Goal: Task Accomplishment & Management: Complete application form

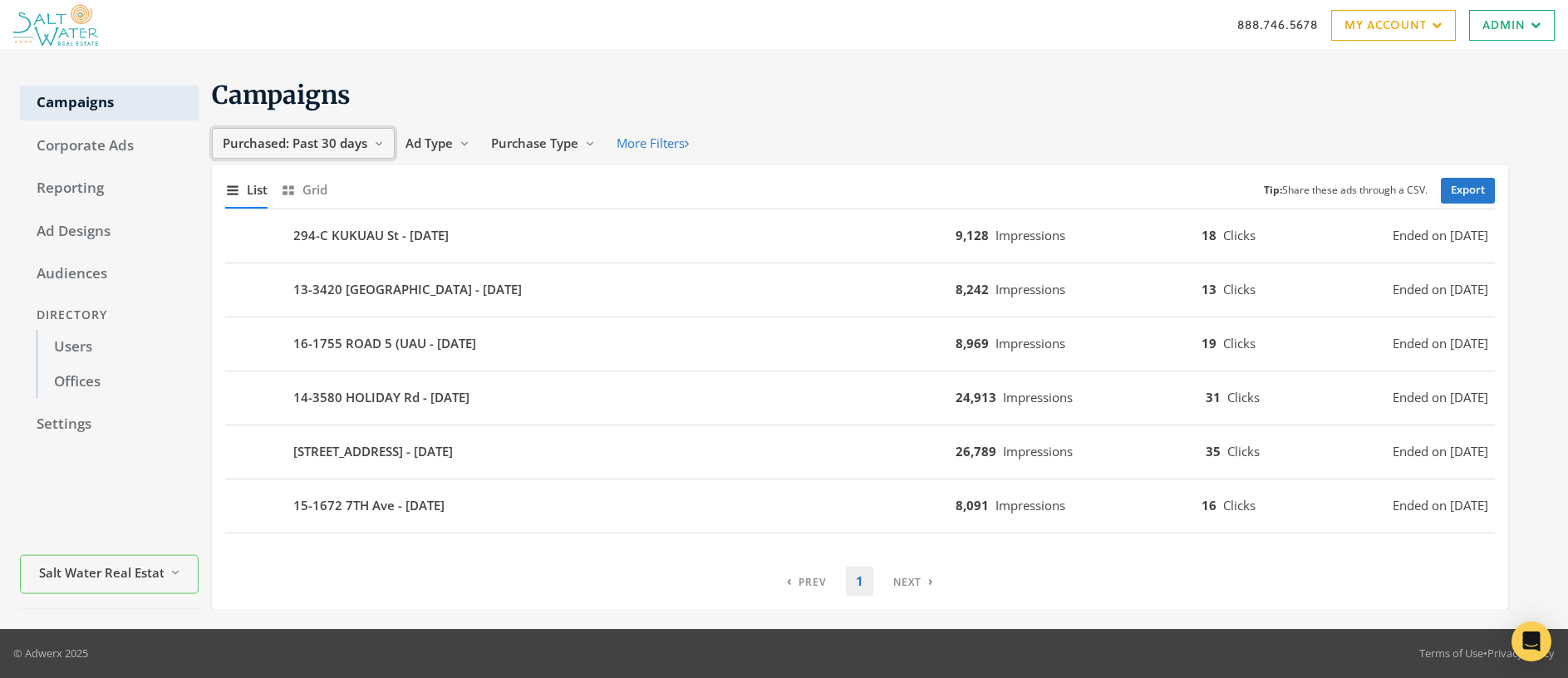
click at [326, 142] on span "Purchased: Past 30 days" at bounding box center [295, 142] width 144 height 16
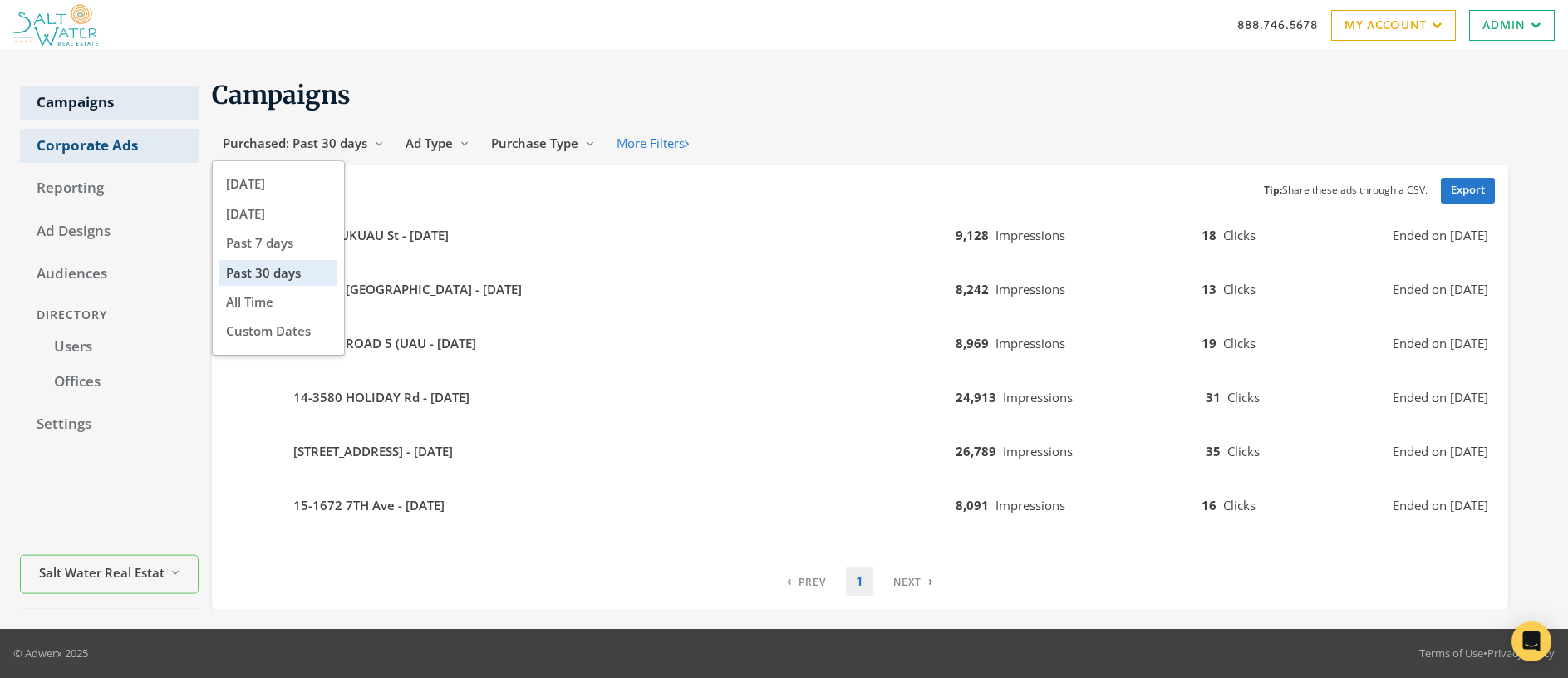
click at [99, 145] on link "Corporate Ads" at bounding box center [109, 146] width 179 height 35
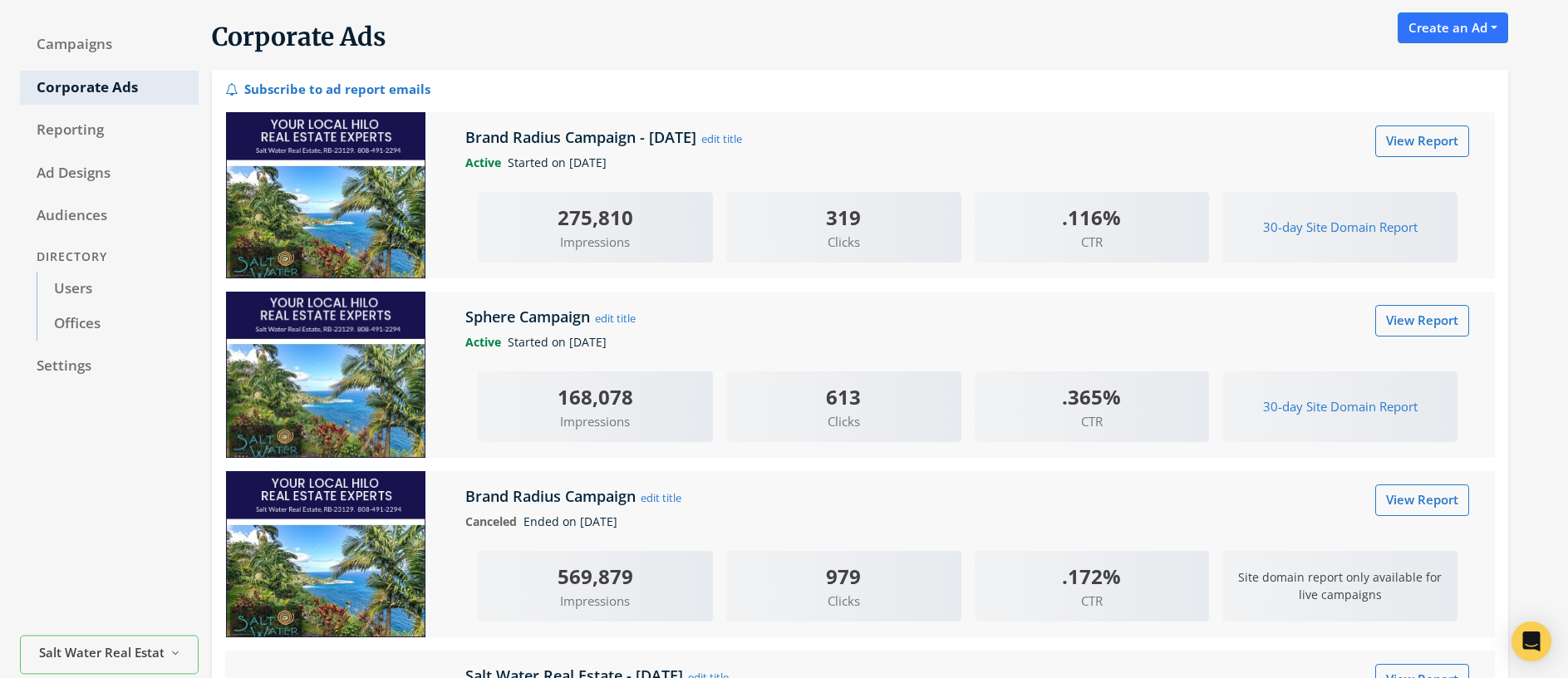
scroll to position [74, 0]
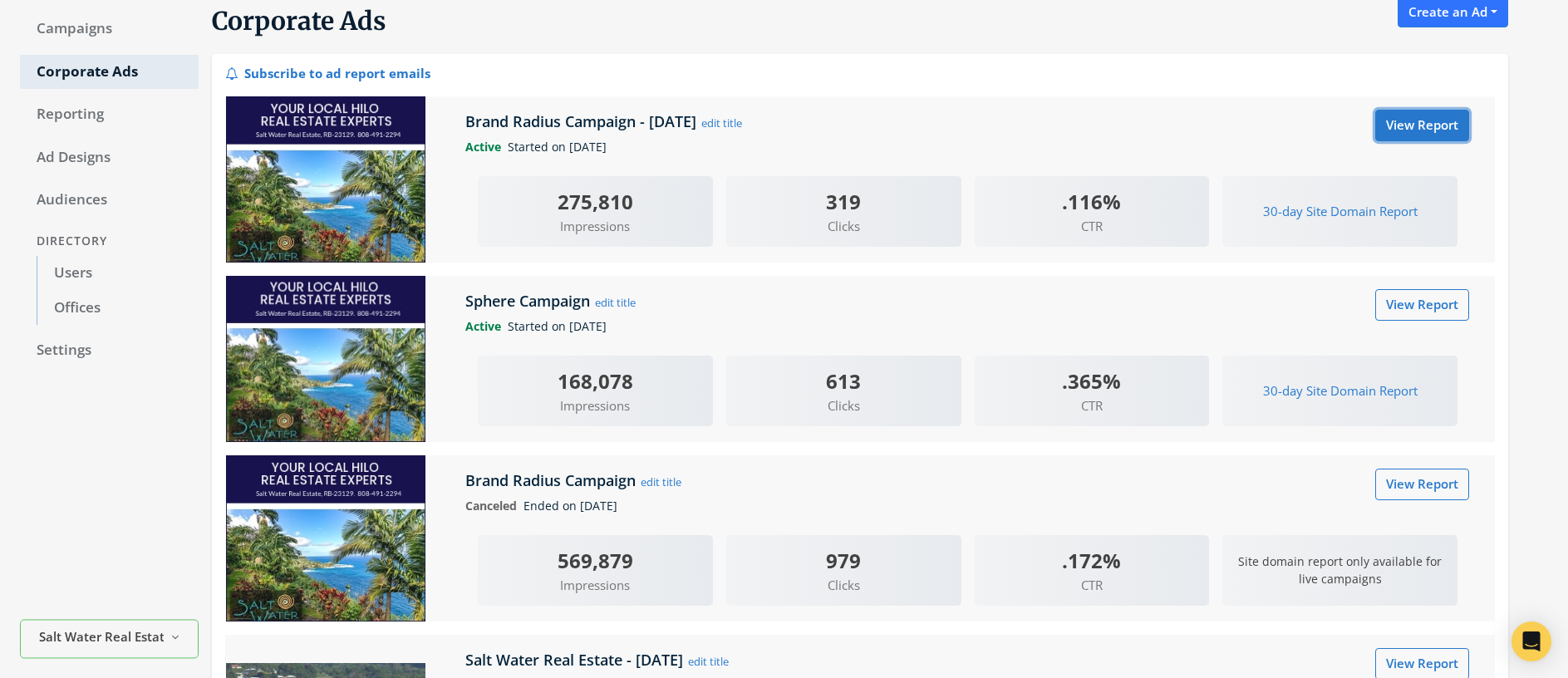
click at [1431, 132] on link "View Report" at bounding box center [1423, 125] width 94 height 31
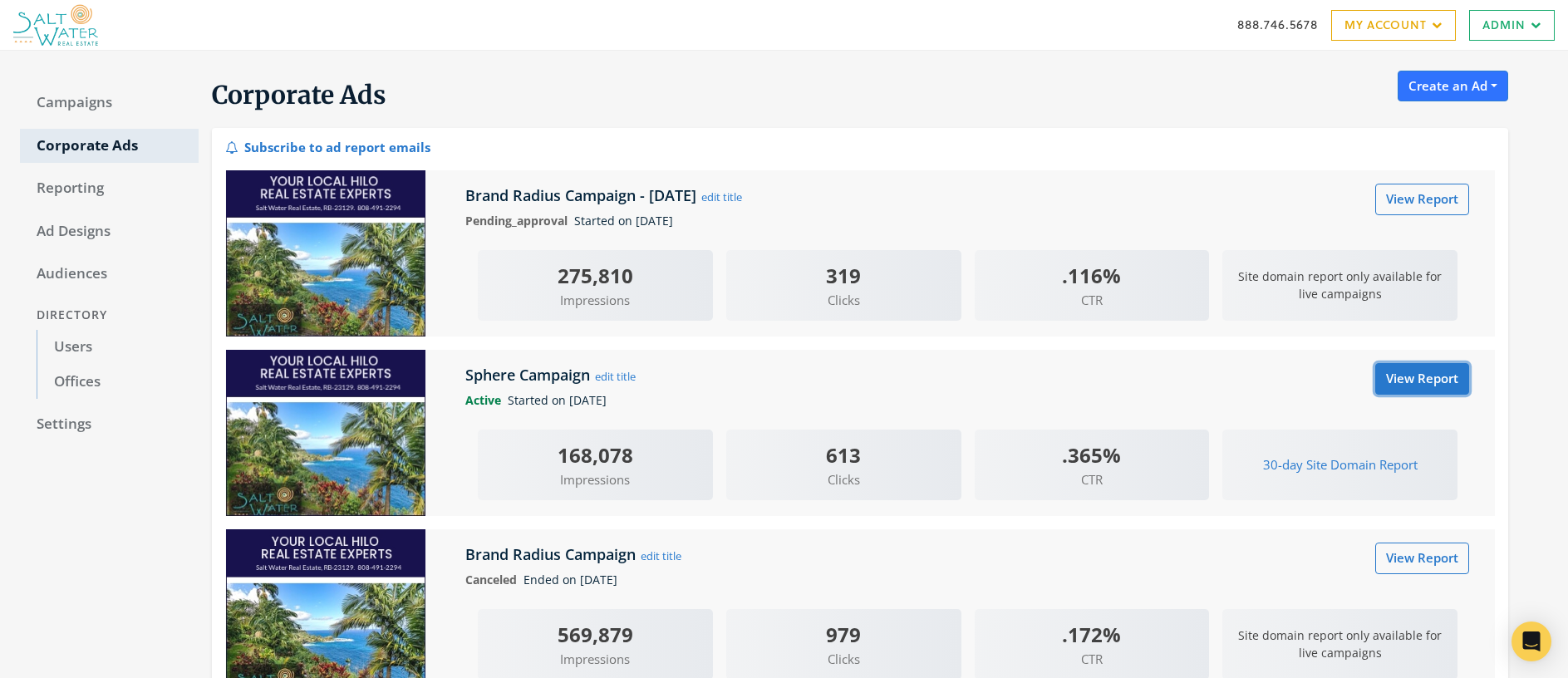
click at [1423, 384] on link "View Report" at bounding box center [1423, 379] width 94 height 31
click at [50, 102] on link "Campaigns" at bounding box center [109, 103] width 179 height 35
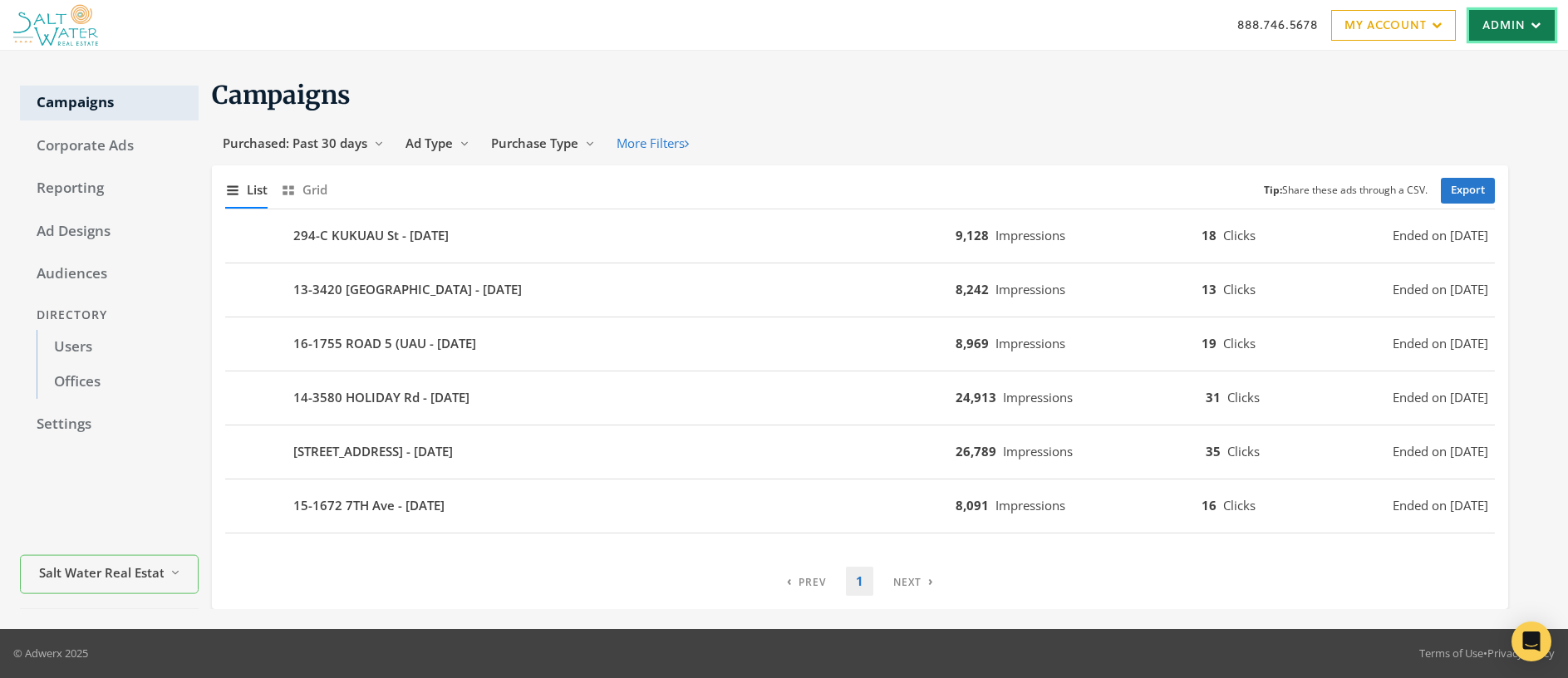
click at [1512, 22] on link "Admin" at bounding box center [1512, 25] width 86 height 31
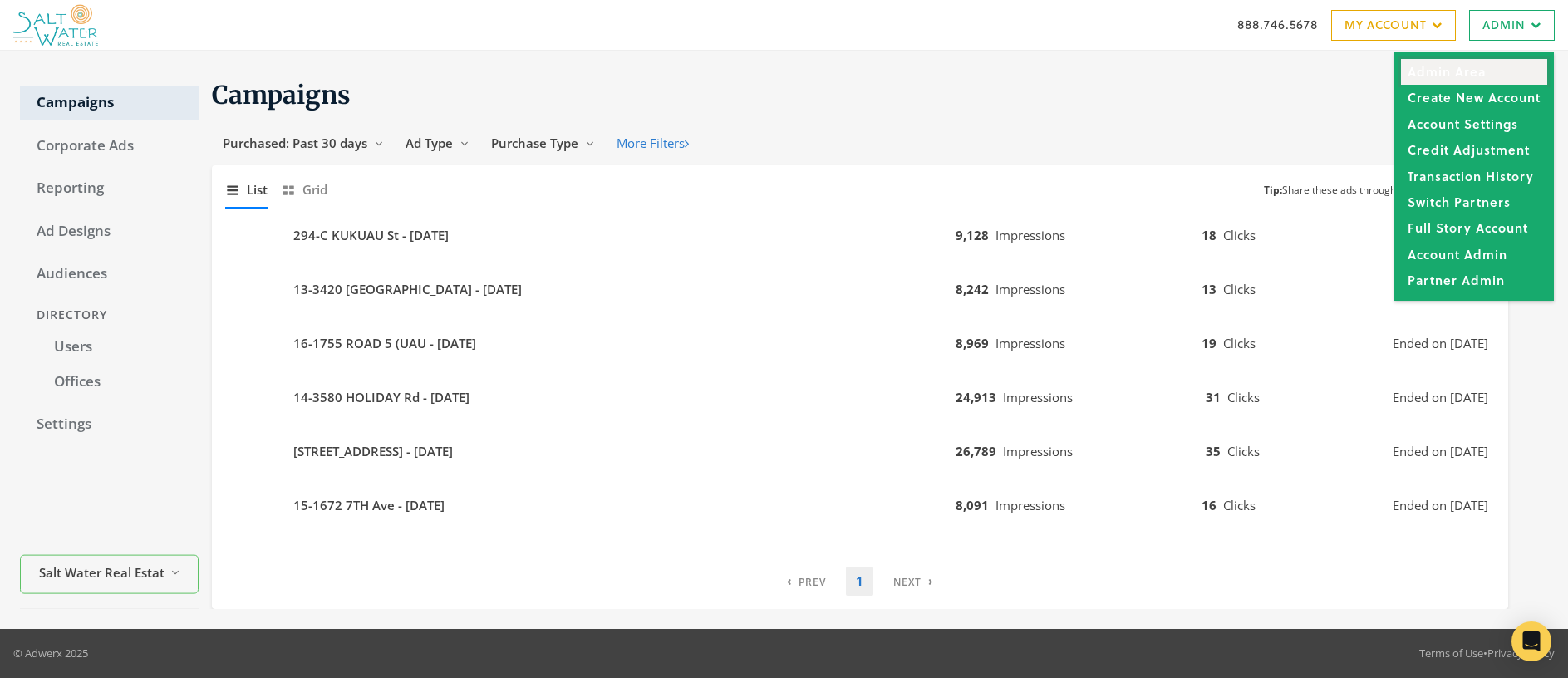
click at [1474, 62] on link "Admin Area" at bounding box center [1474, 71] width 146 height 26
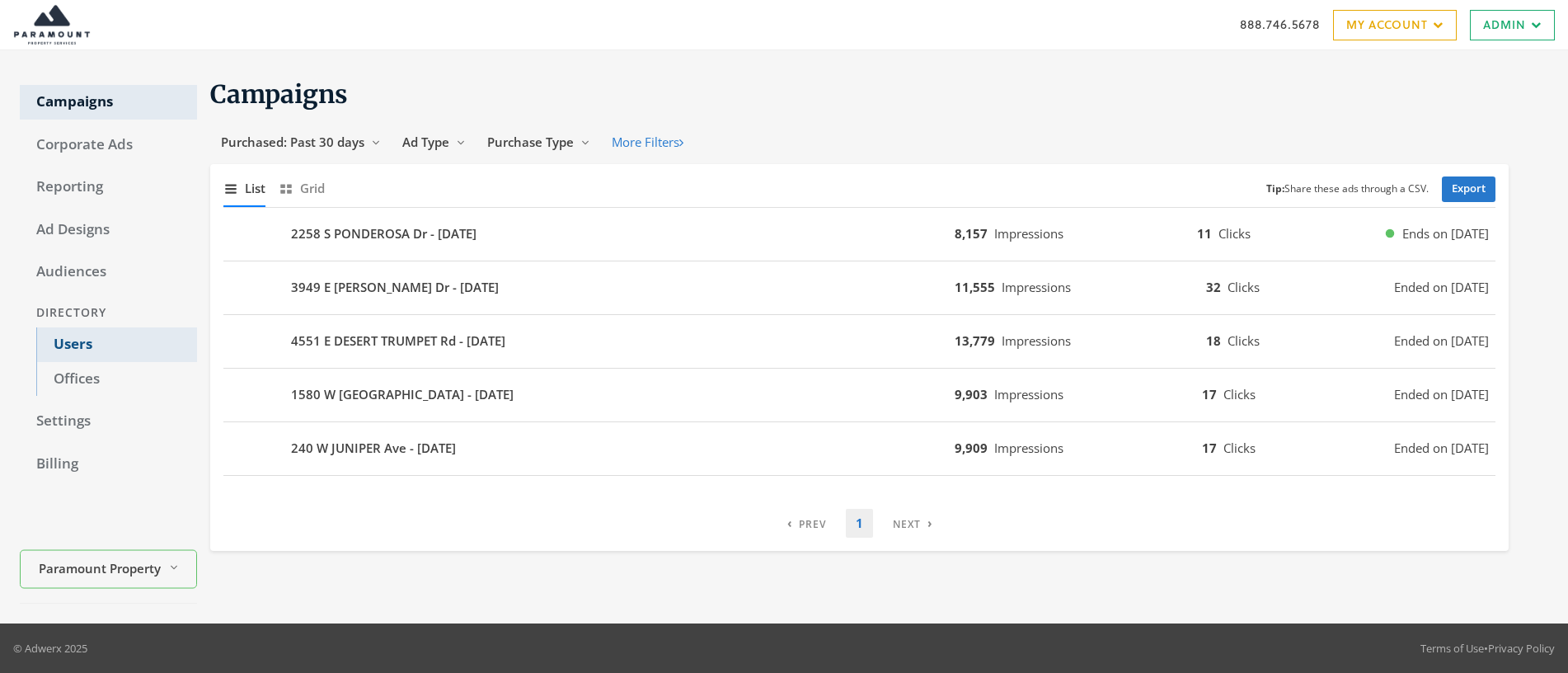
click at [66, 351] on link "Users" at bounding box center [117, 345] width 161 height 35
click at [76, 342] on link "Users" at bounding box center [117, 345] width 161 height 35
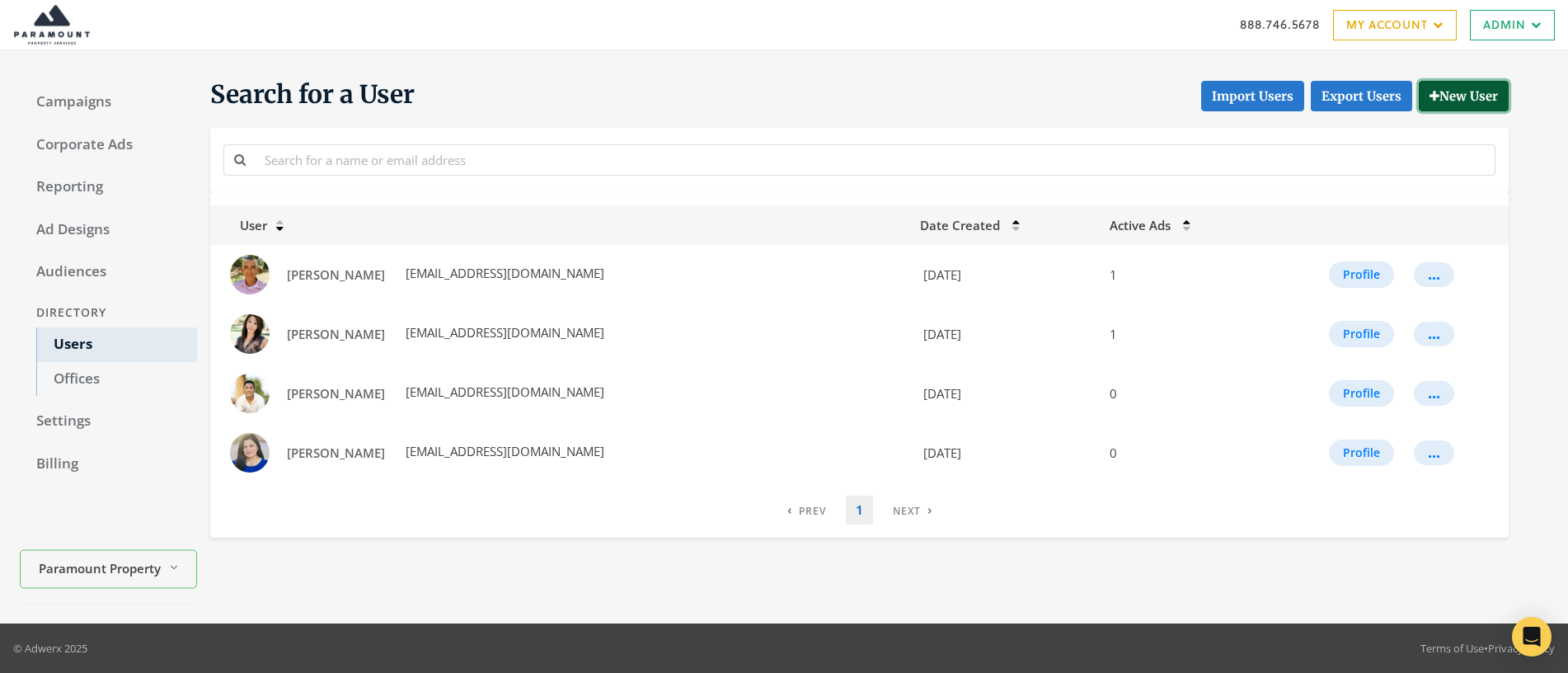
click at [1463, 94] on button "New User" at bounding box center [1463, 96] width 89 height 30
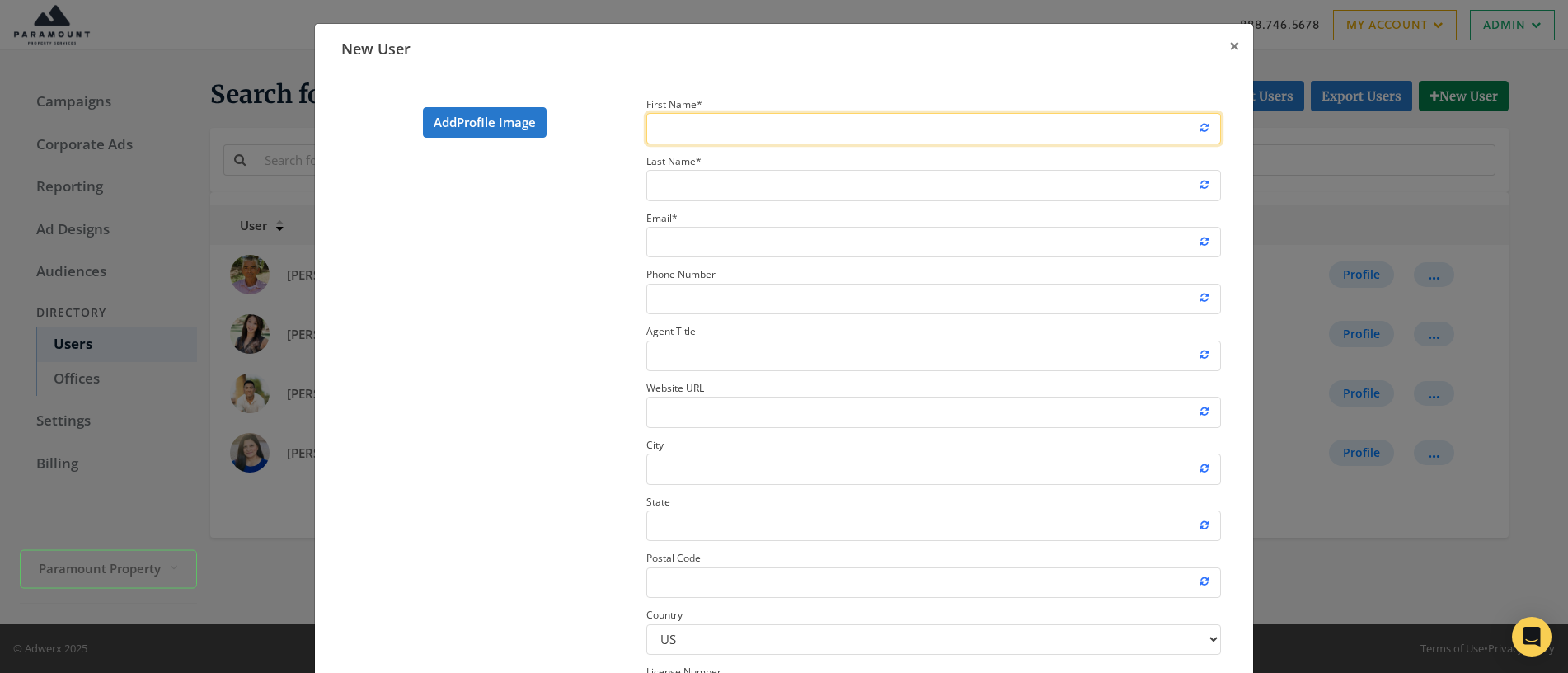
click at [705, 124] on input "First Name *" at bounding box center [934, 128] width 574 height 30
type input "Courtney"
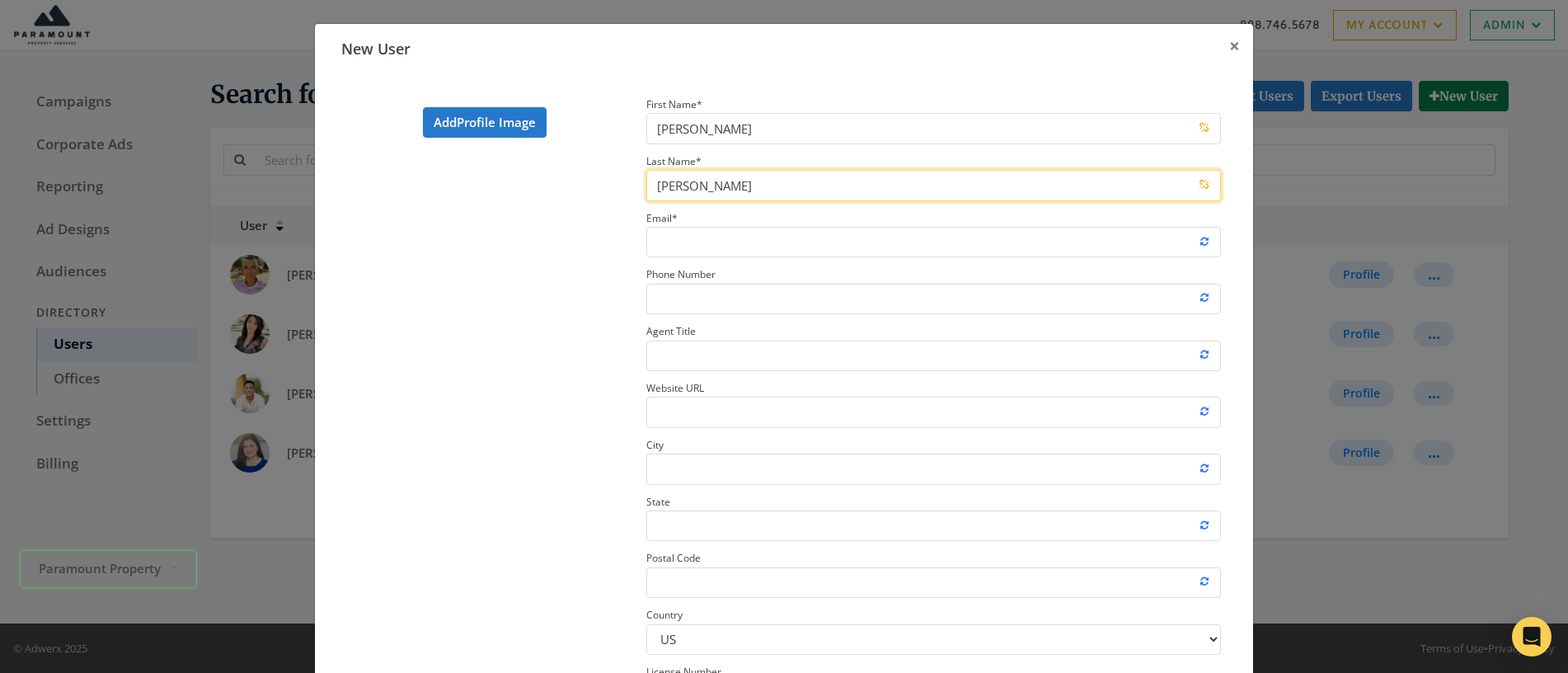
type input "Thompson"
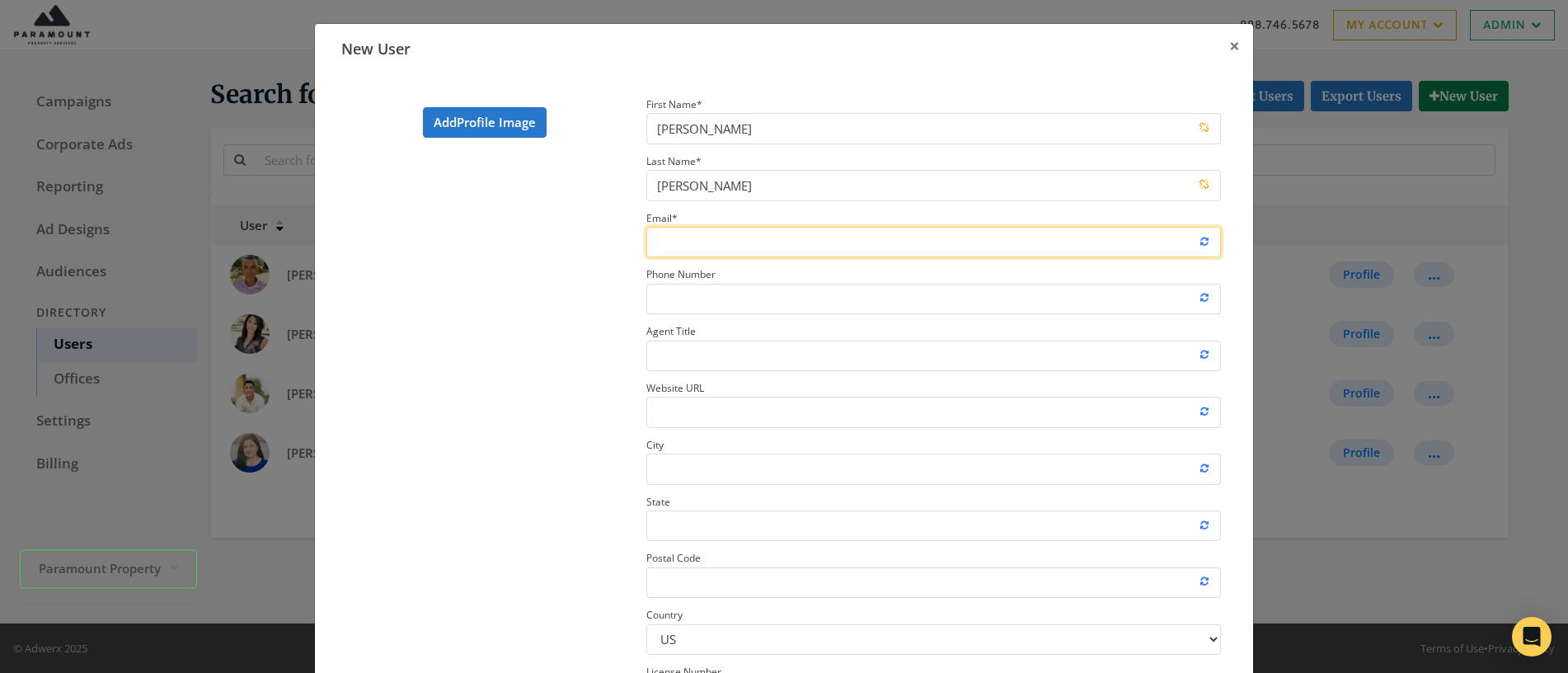
click at [673, 241] on input "Email *" at bounding box center [934, 242] width 574 height 30
paste input "[EMAIL_ADDRESS][DOMAIN_NAME]"
type input "[EMAIL_ADDRESS][DOMAIN_NAME]"
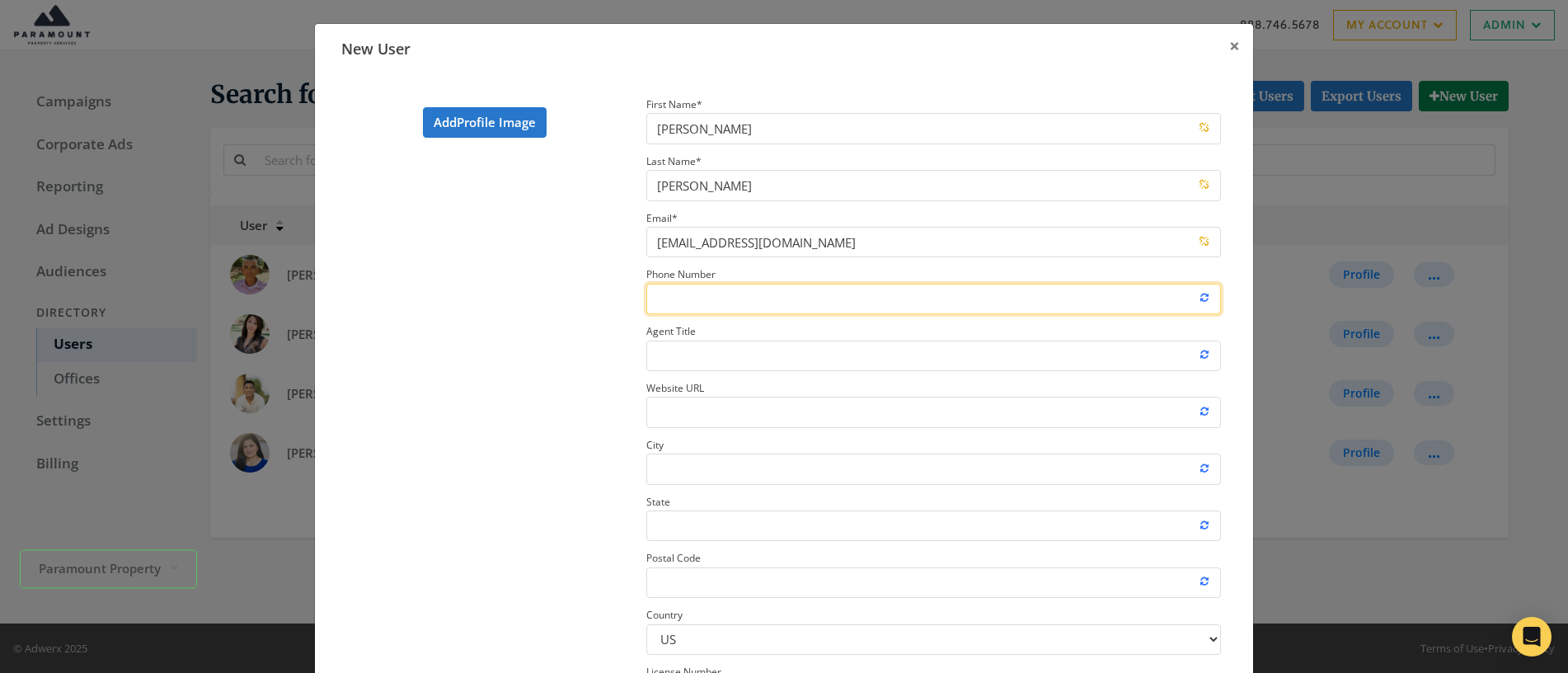
click at [691, 301] on input "Phone Number" at bounding box center [934, 299] width 574 height 30
type input "480-744-4915"
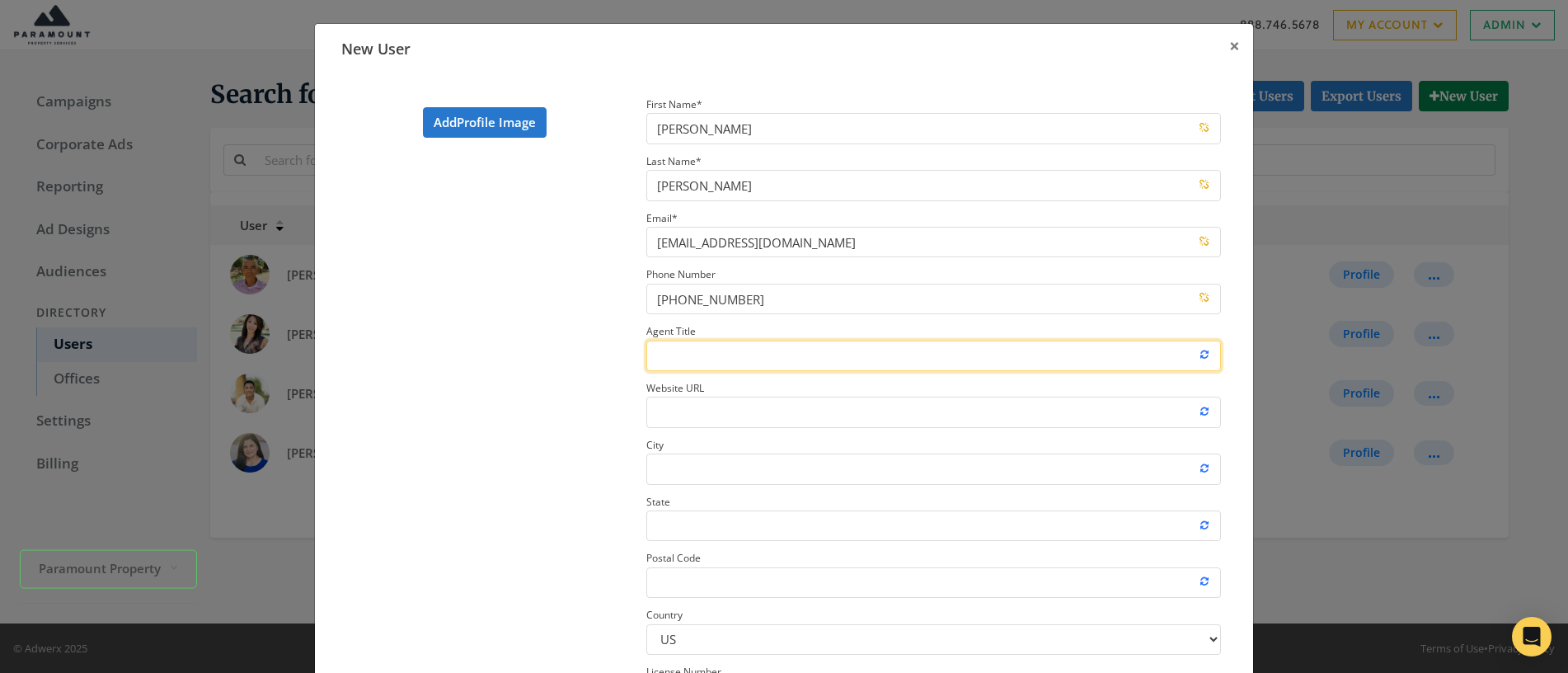
click at [767, 364] on input "Agent Title" at bounding box center [934, 356] width 574 height 30
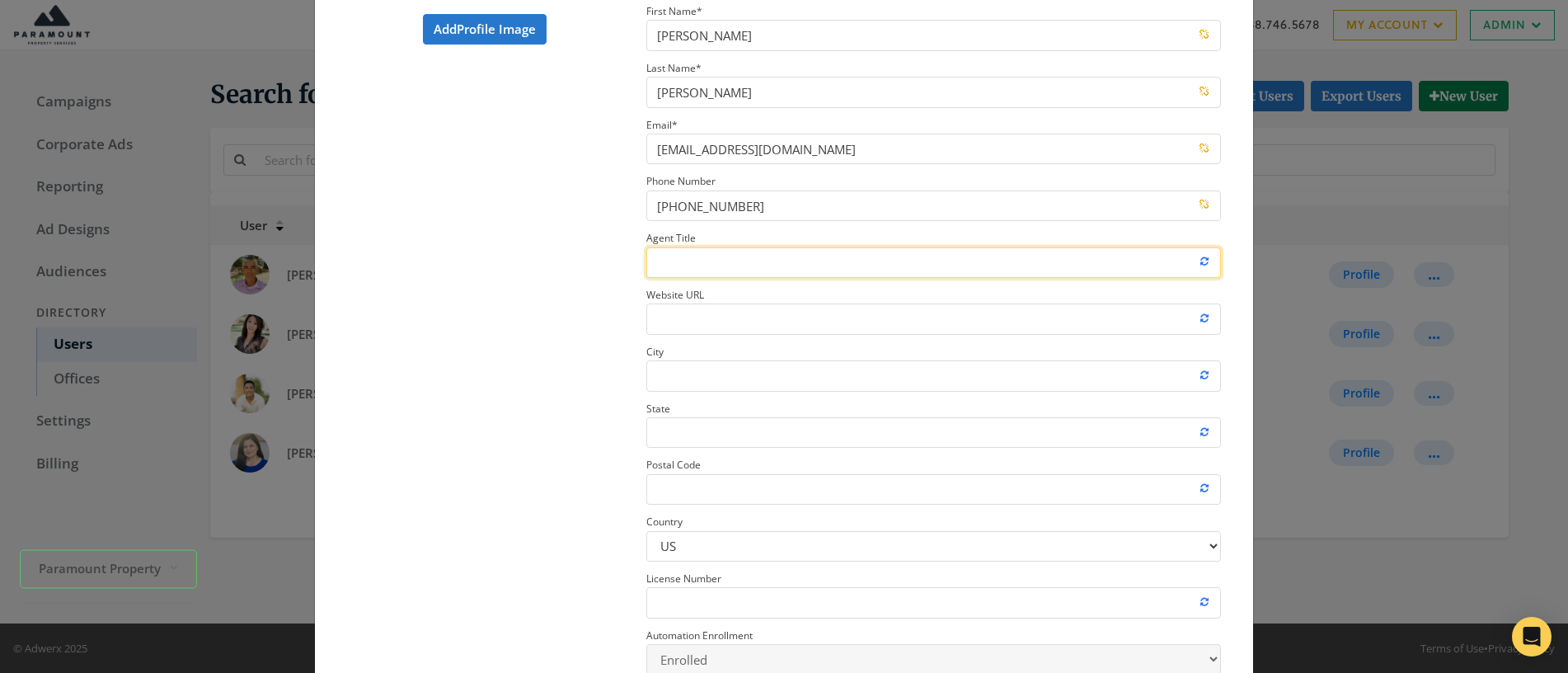
scroll to position [103, 0]
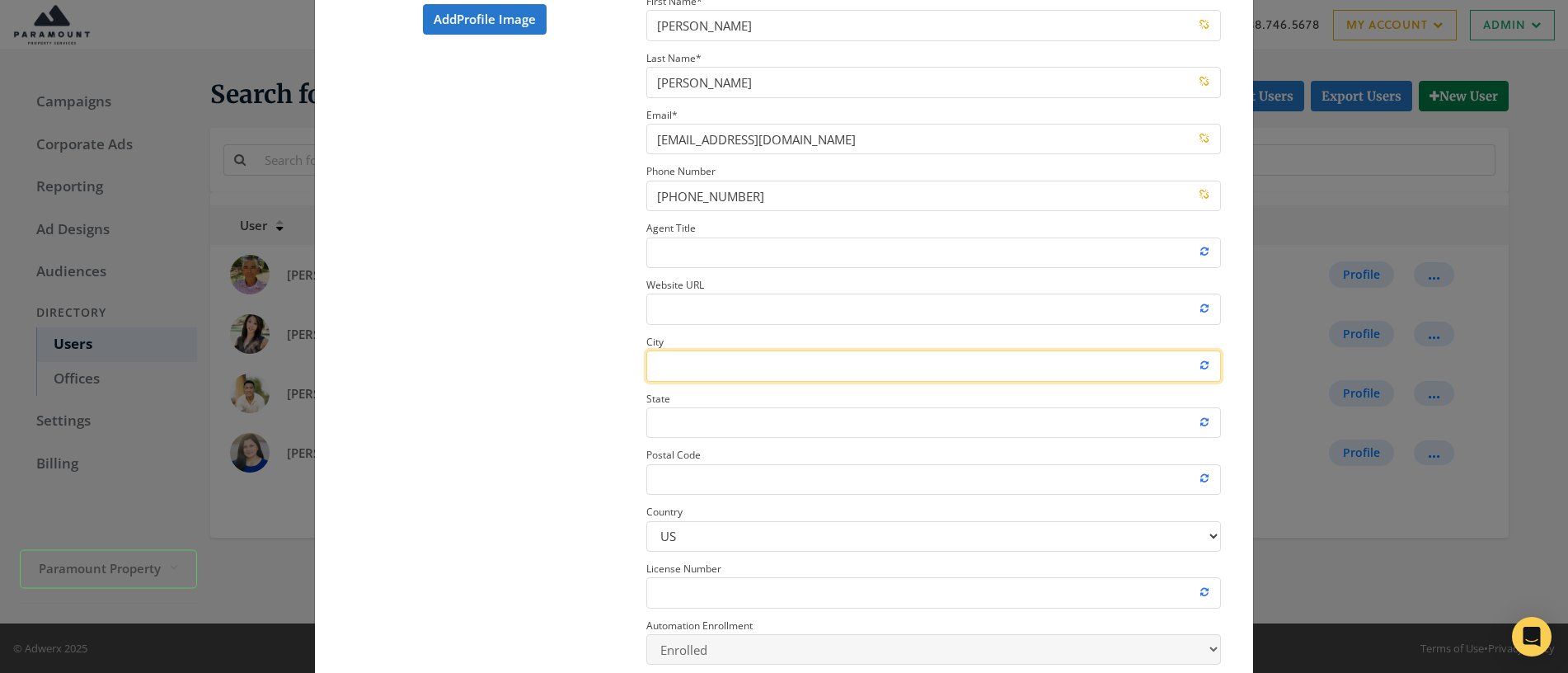
click at [669, 368] on input "City" at bounding box center [934, 366] width 574 height 30
type input "Pheonix"
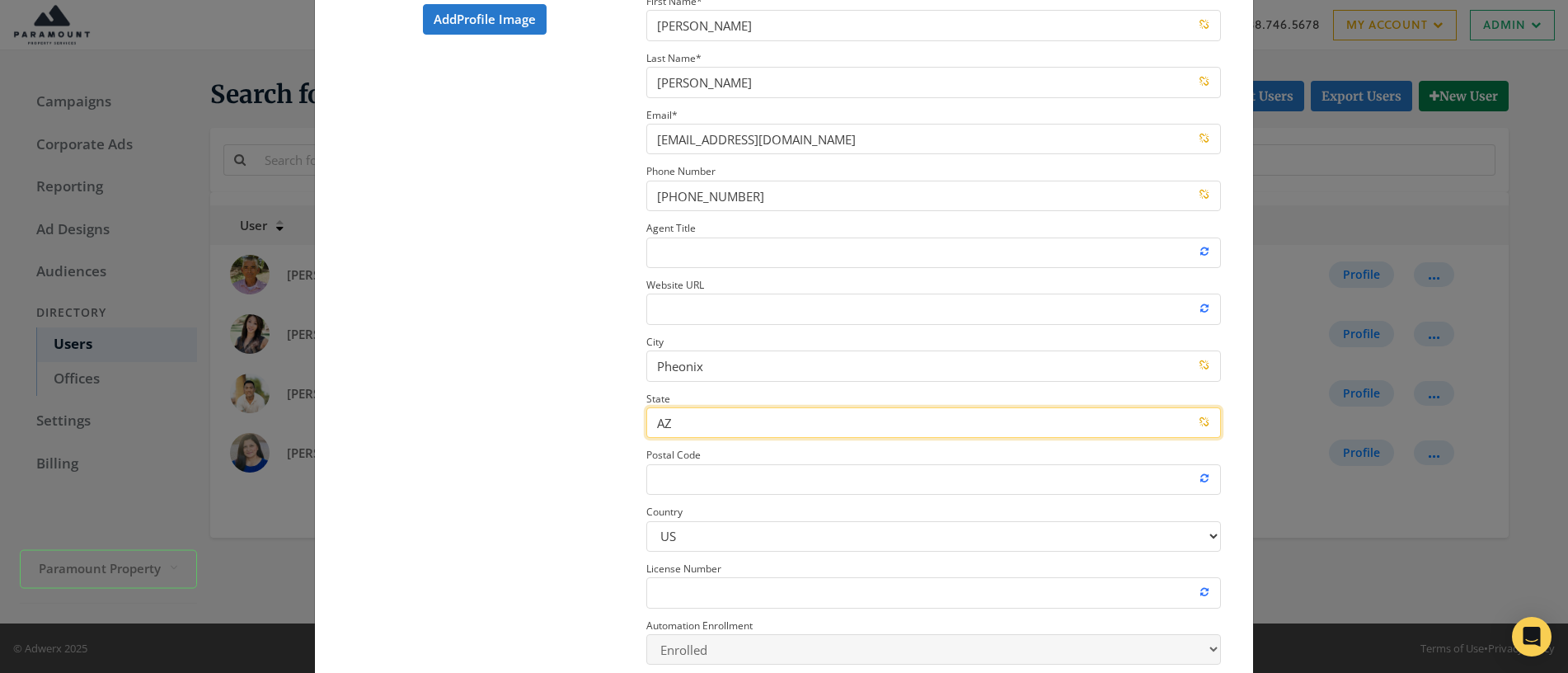
type input "AZ"
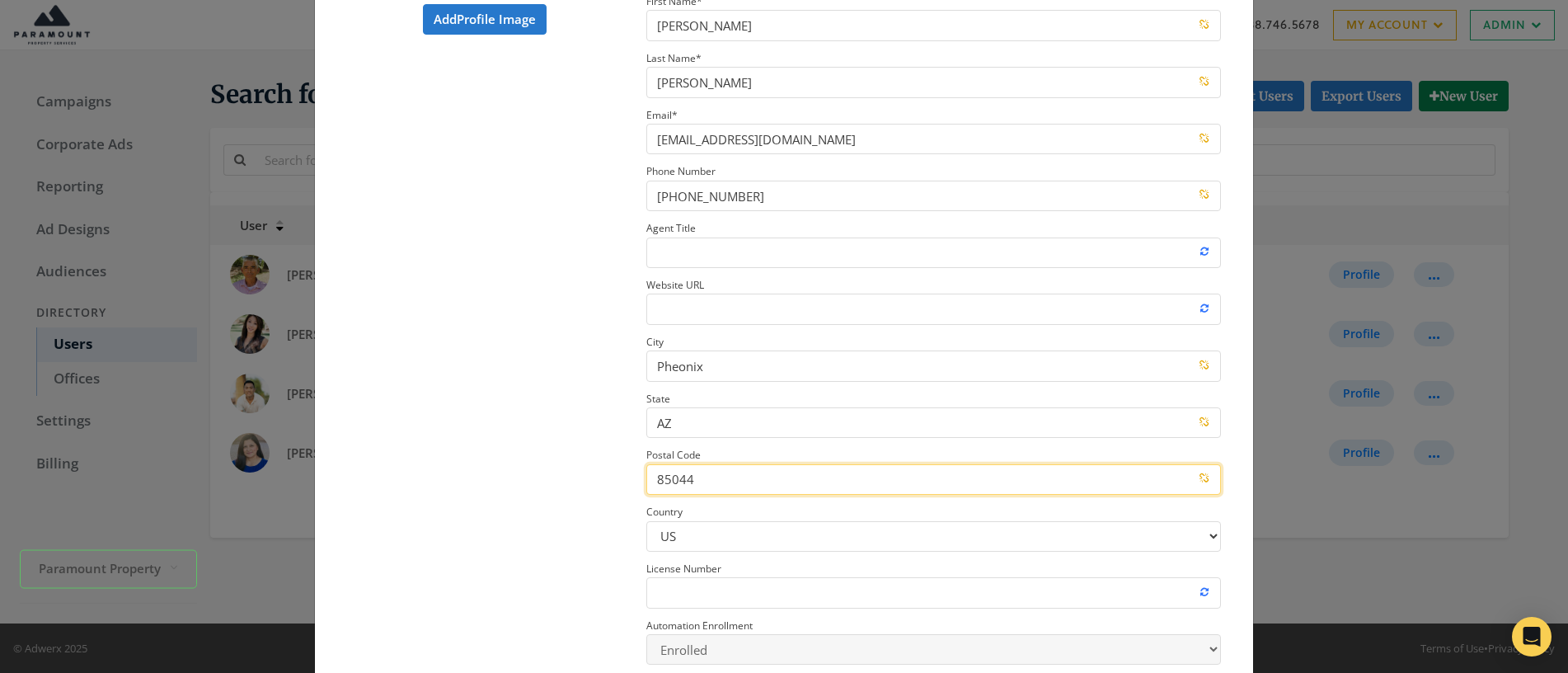
type input "85044"
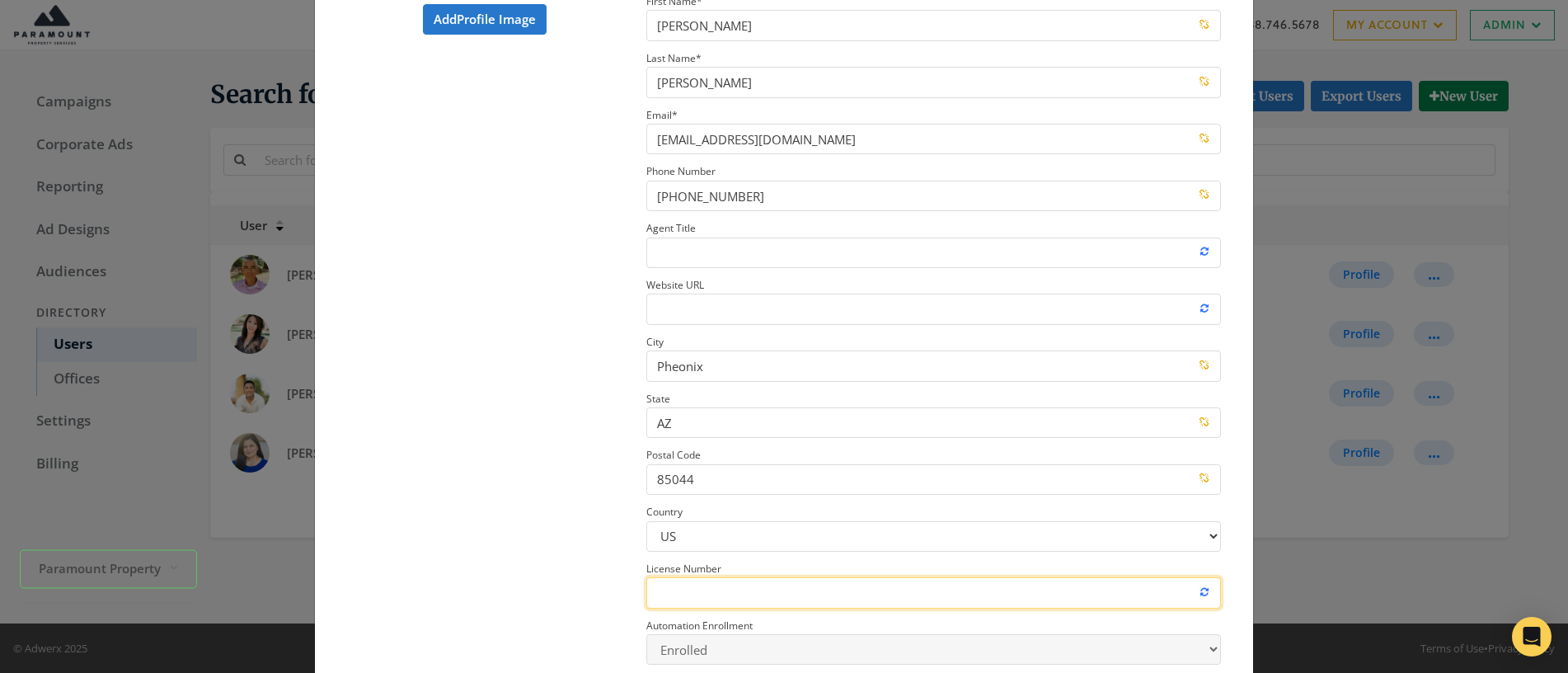
click at [667, 595] on input "License Number" at bounding box center [934, 592] width 574 height 30
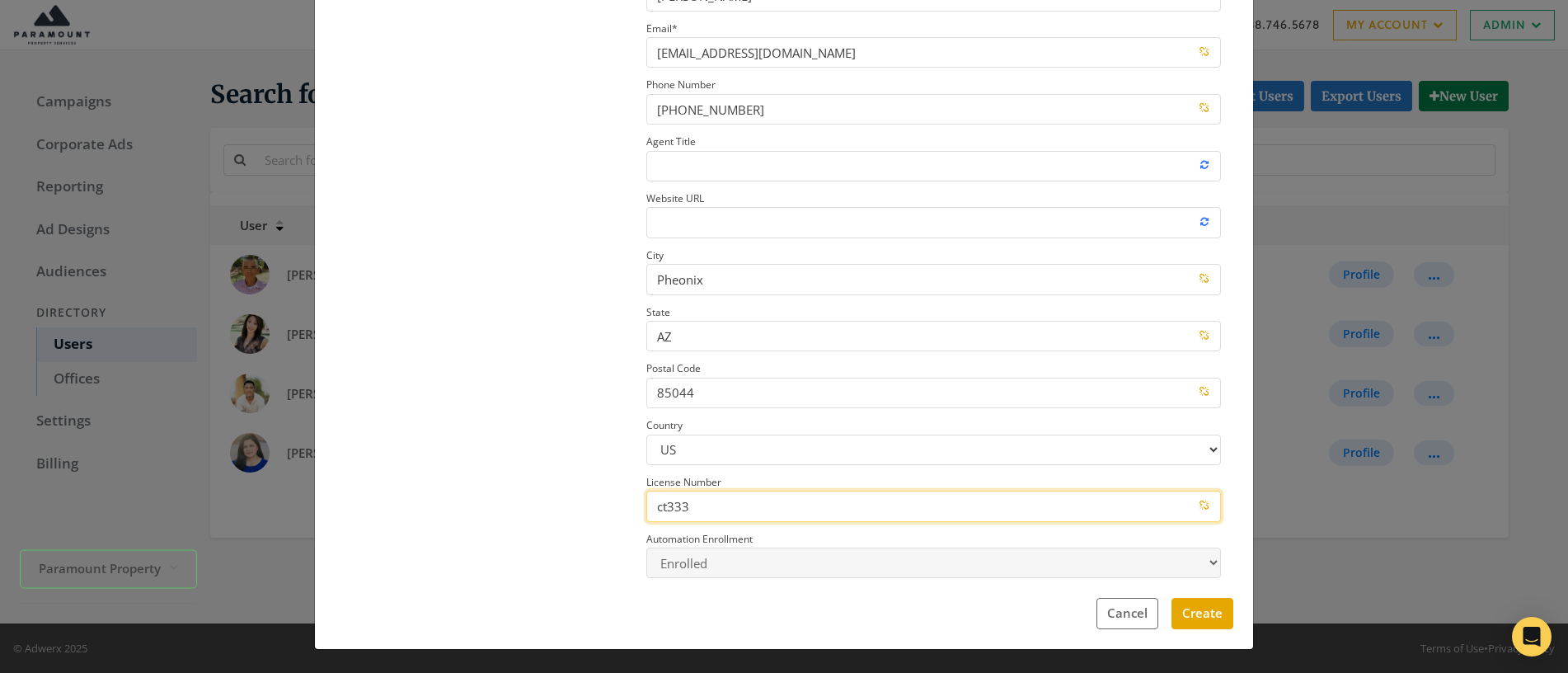
type input "ct333"
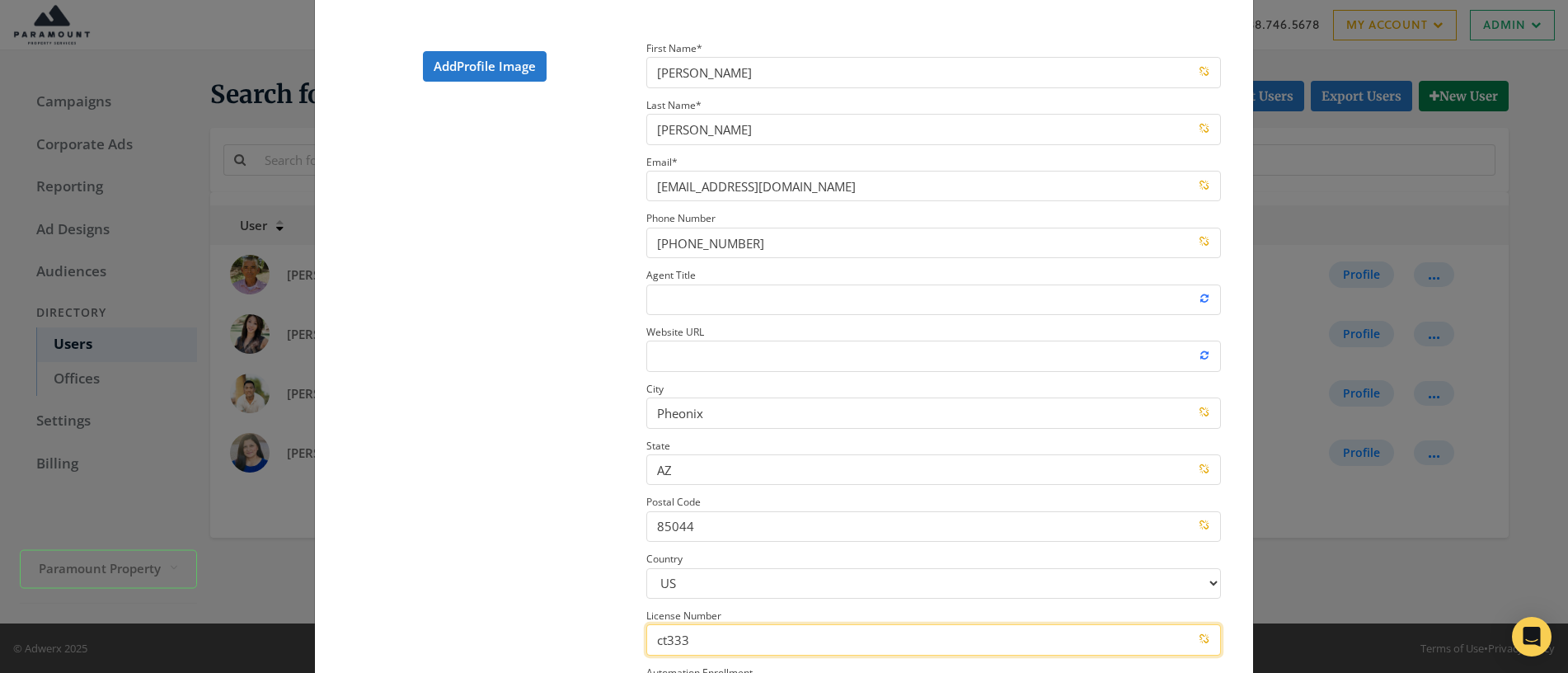
scroll to position [0, 0]
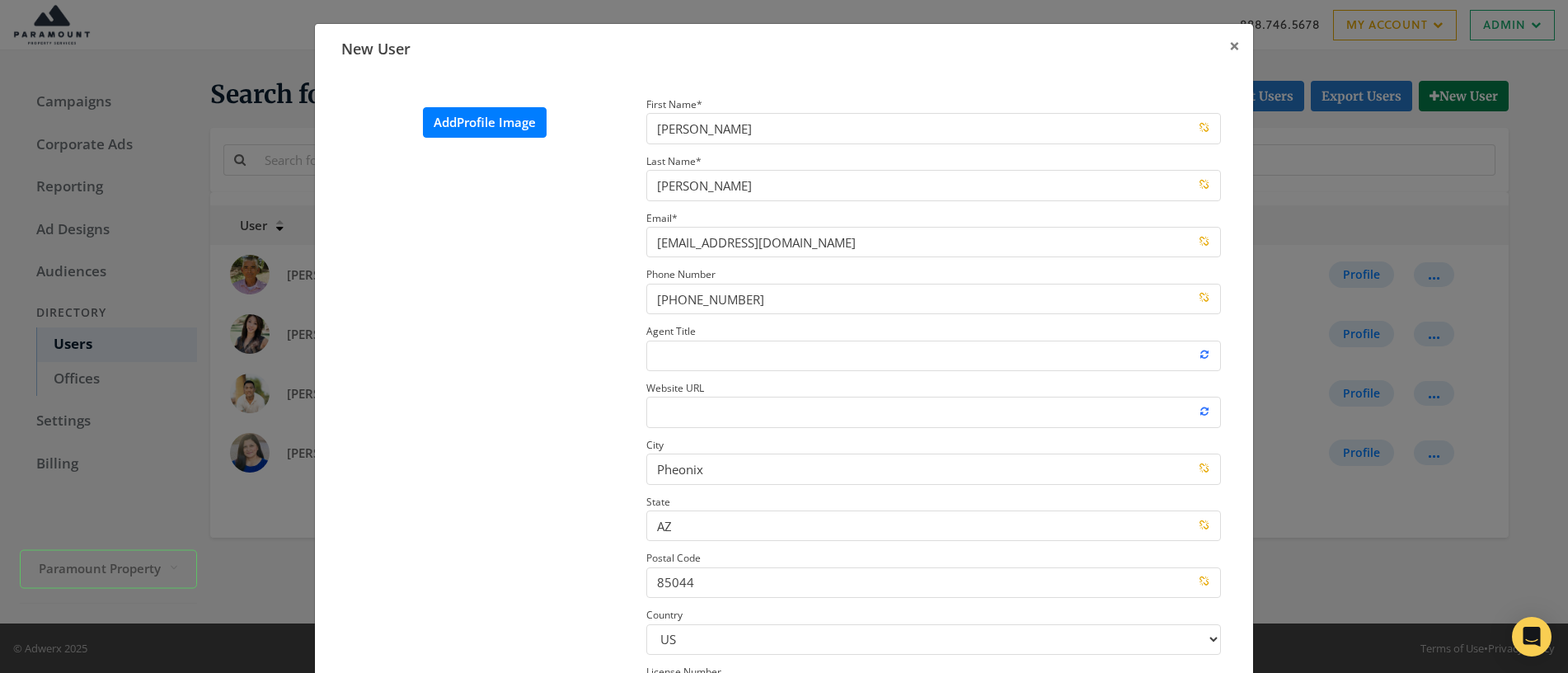
click at [477, 119] on label "Add Profile Image" at bounding box center [485, 123] width 123 height 30
click at [0, 0] on input "Add Profile Image" at bounding box center [0, 0] width 0 height 0
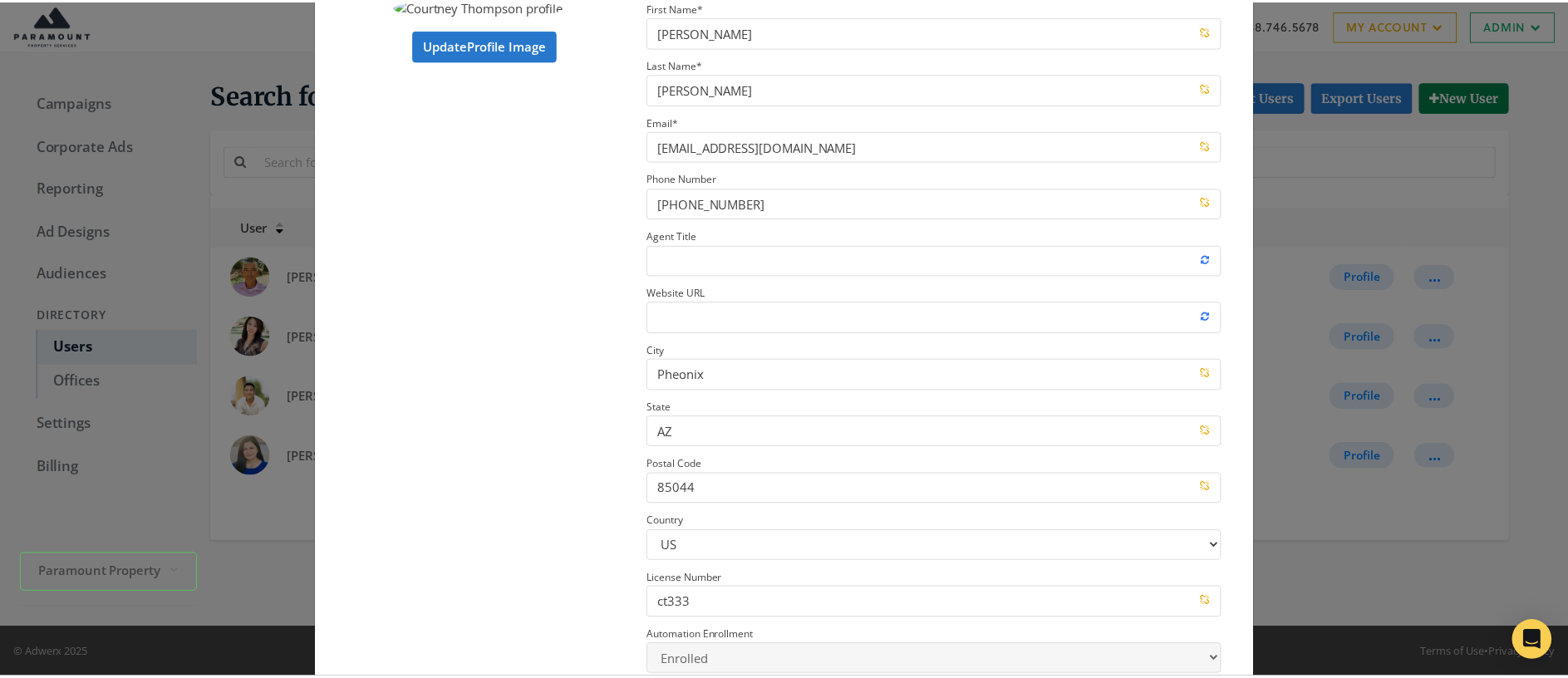
scroll to position [191, 0]
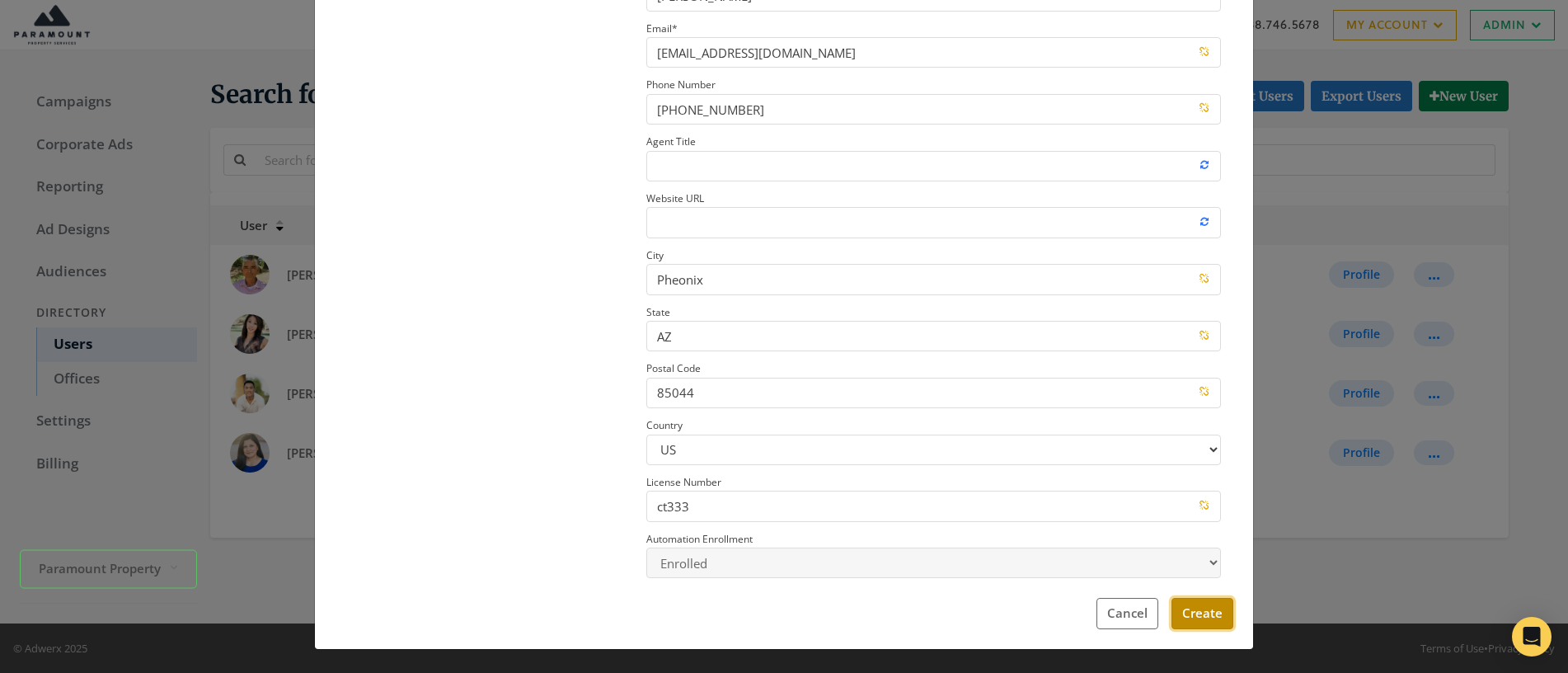
click at [1197, 615] on button "Create" at bounding box center [1202, 613] width 62 height 30
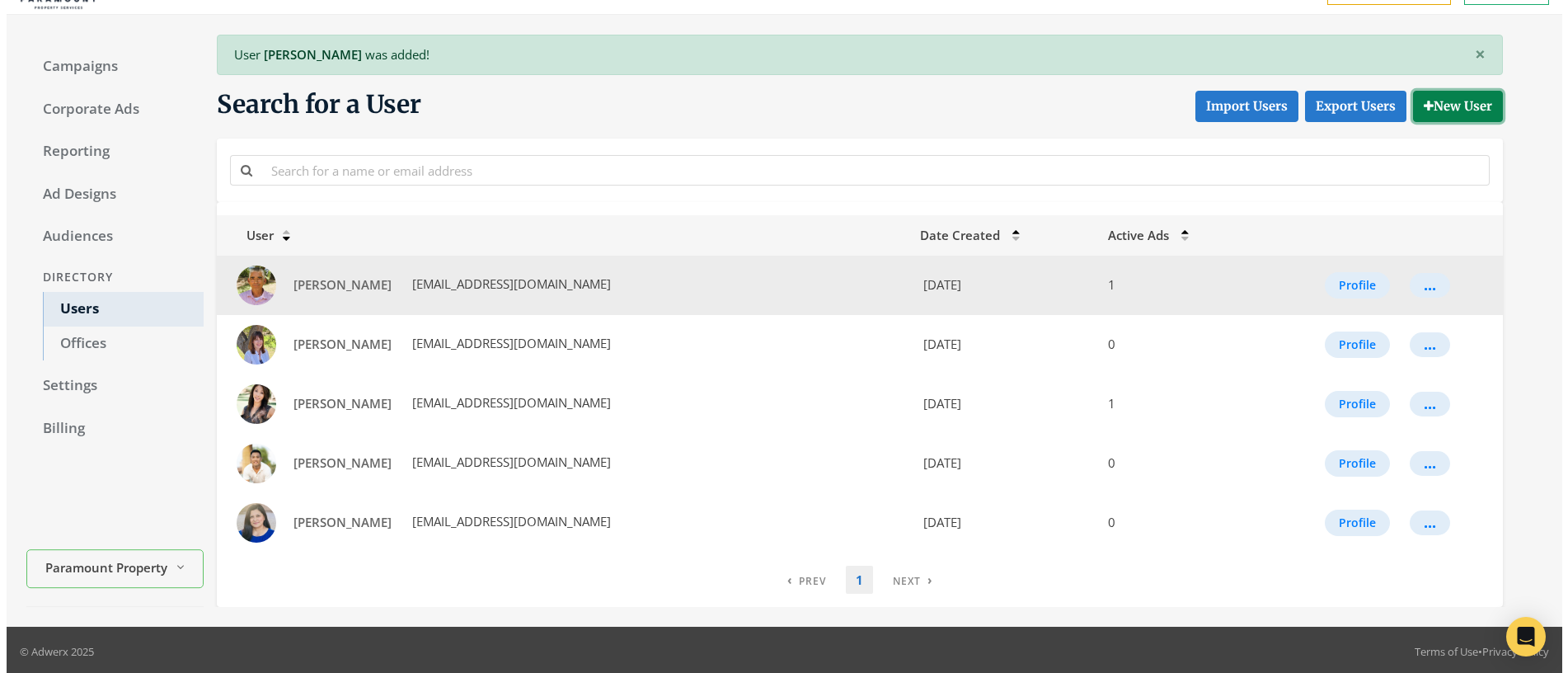
scroll to position [38, 0]
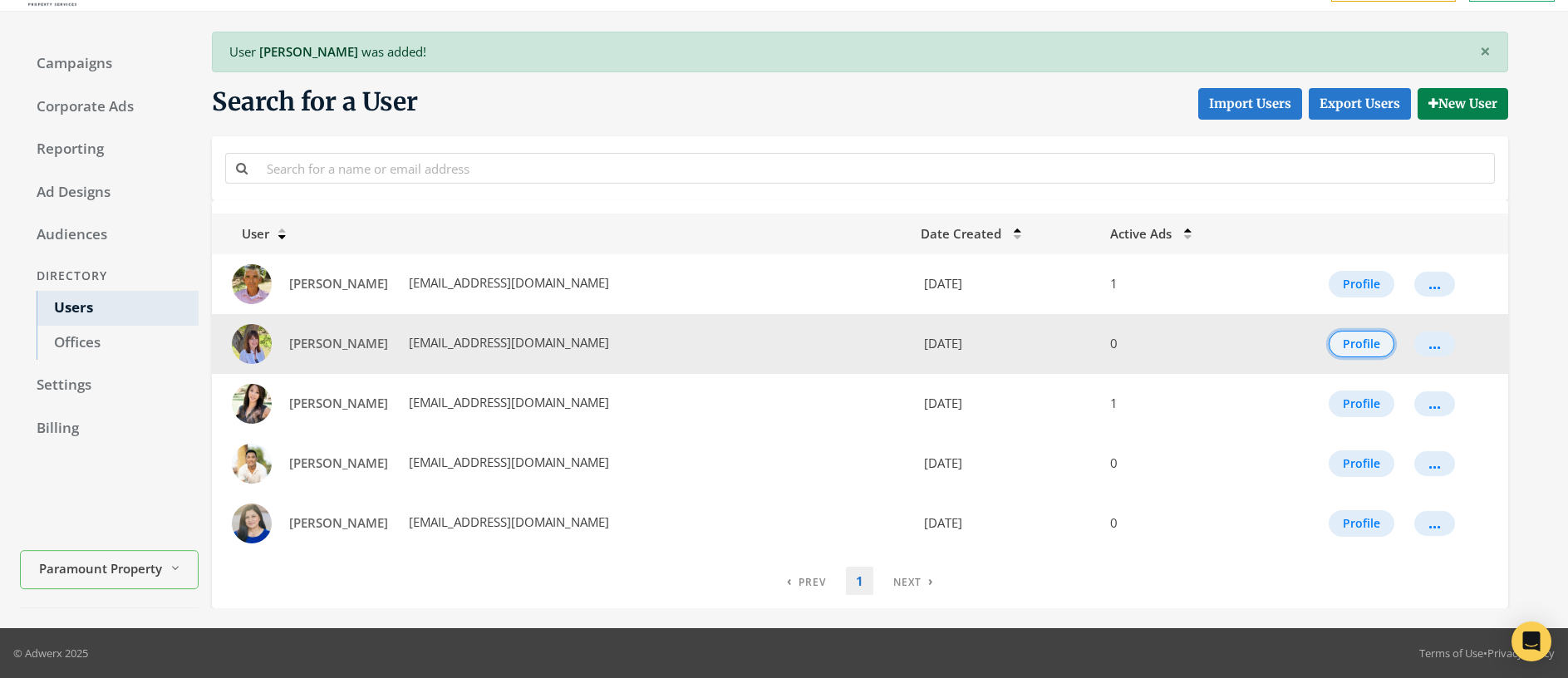
click at [1362, 349] on button "Profile" at bounding box center [1362, 344] width 66 height 26
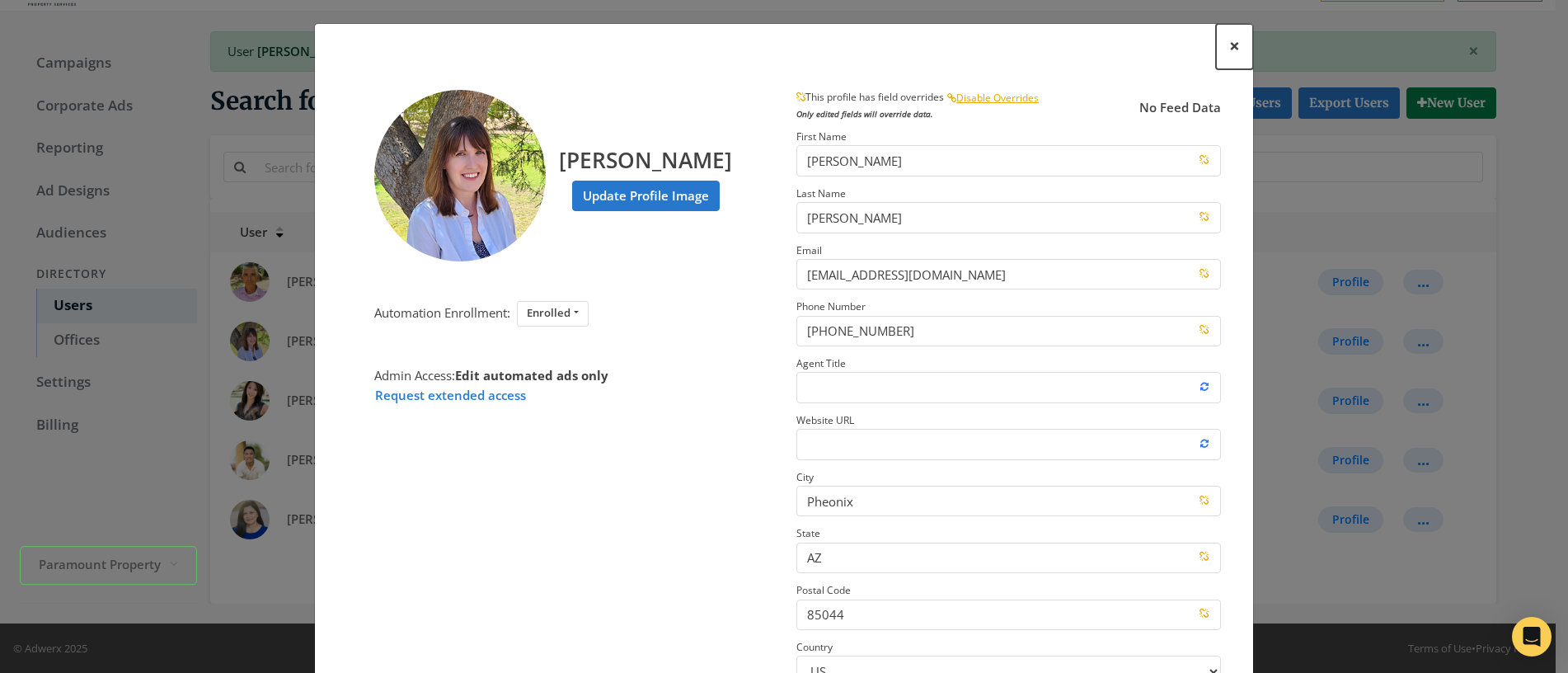
click at [1232, 42] on span "×" at bounding box center [1234, 46] width 11 height 26
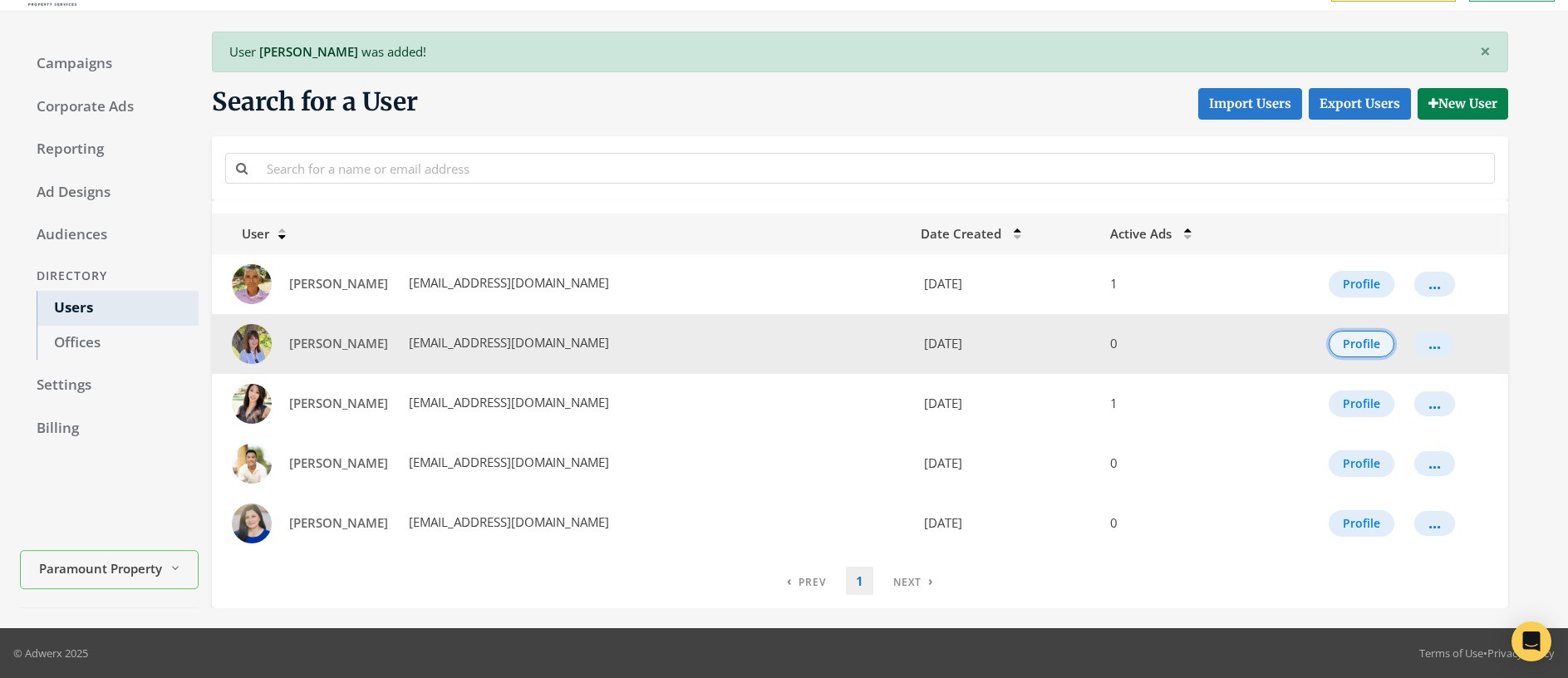
click at [1369, 345] on button "Profile" at bounding box center [1362, 344] width 66 height 26
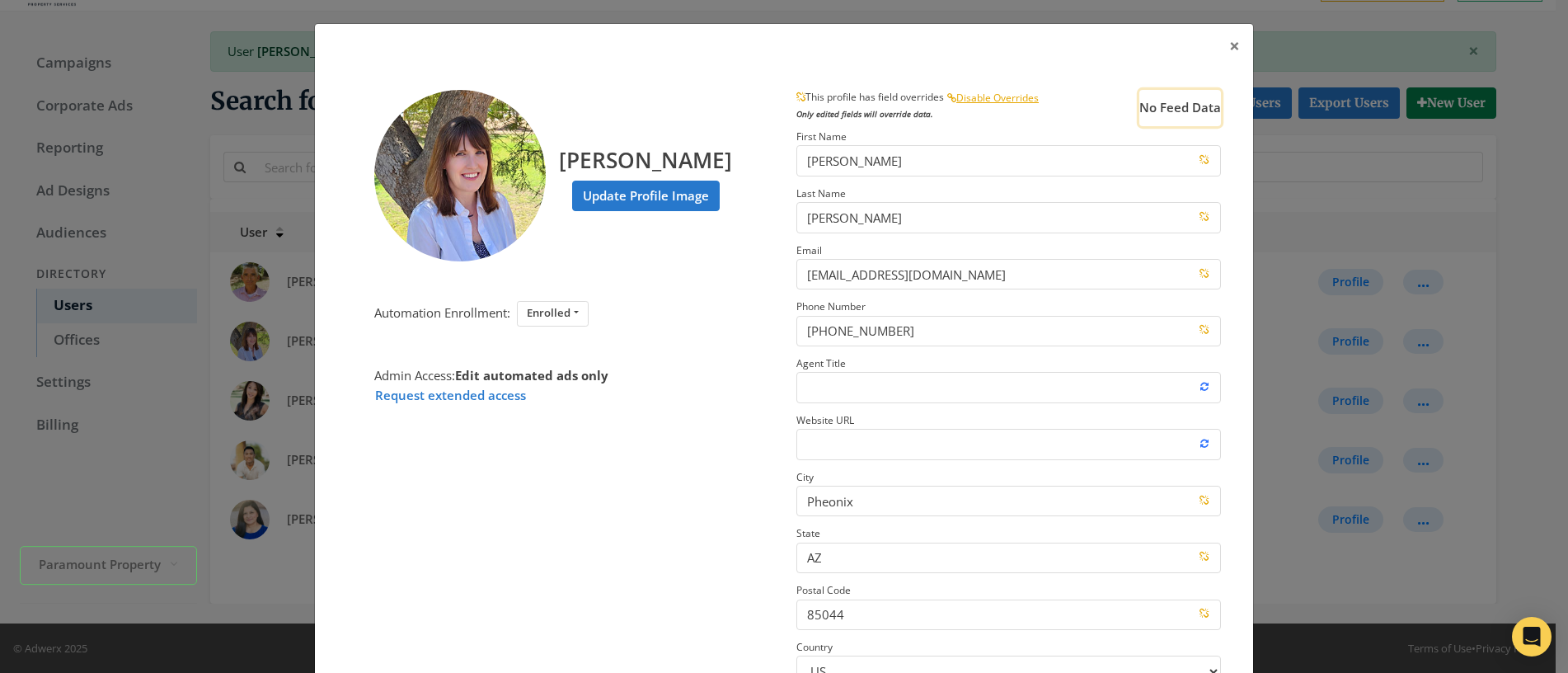
click at [1162, 108] on button "No Feed Data" at bounding box center [1180, 107] width 81 height 37
click at [1229, 41] on span "×" at bounding box center [1234, 46] width 11 height 26
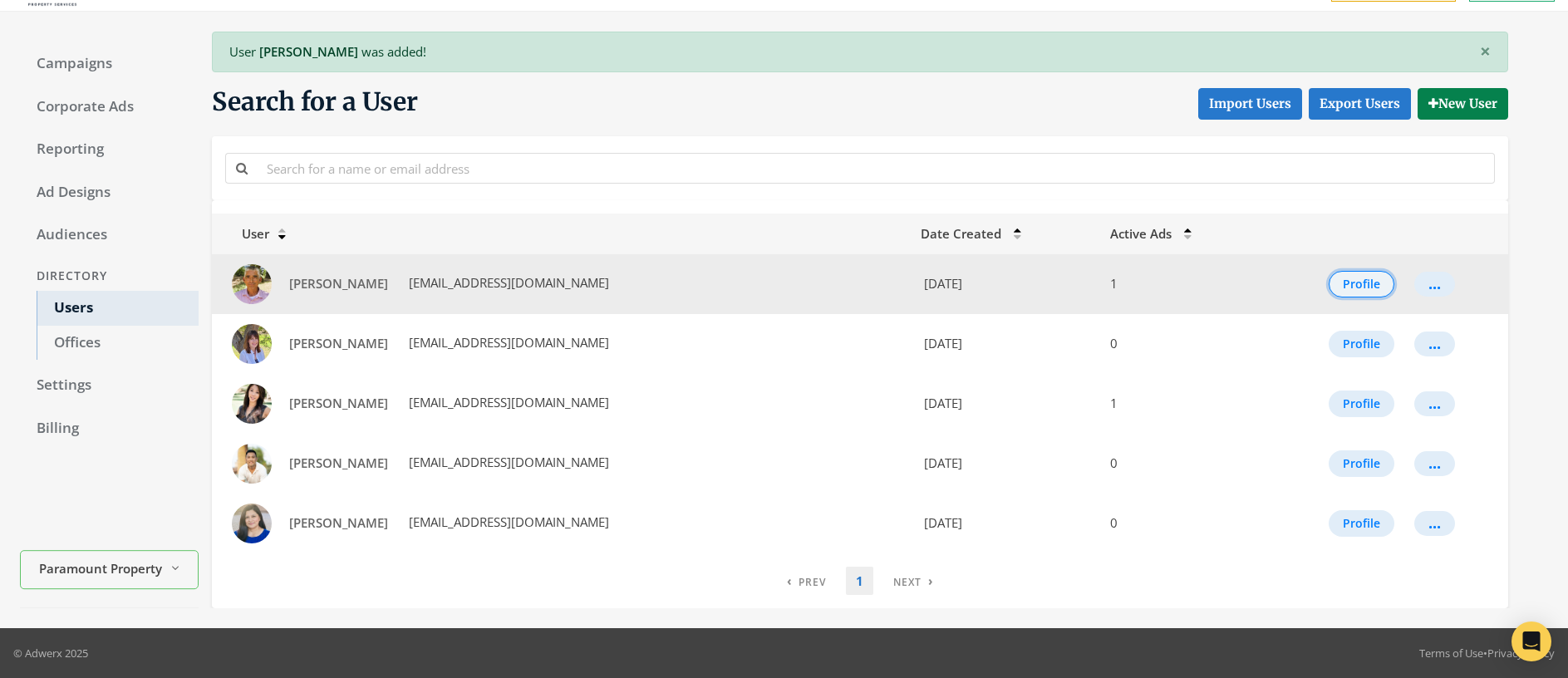
click at [1363, 279] on button "Profile" at bounding box center [1362, 284] width 66 height 26
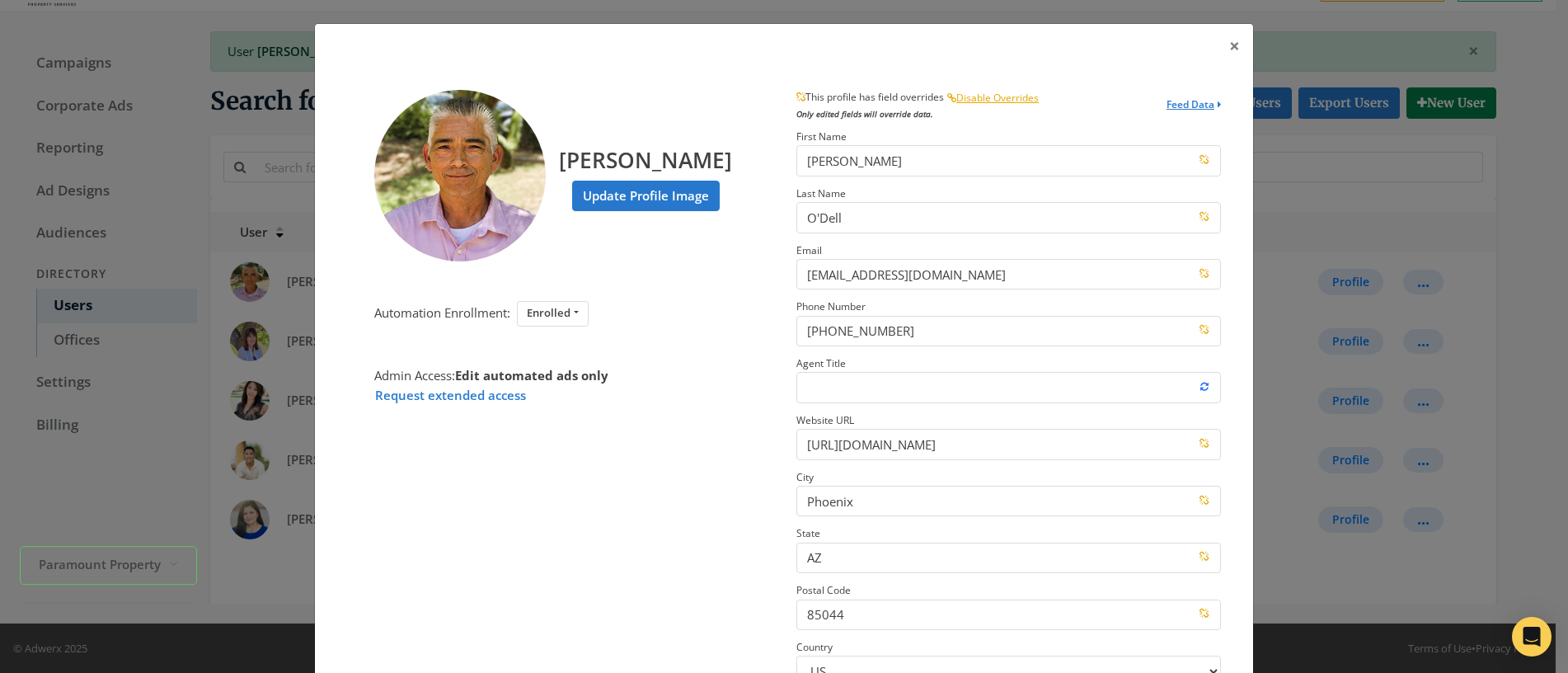
click at [1186, 105] on button "Feed Data" at bounding box center [1193, 107] width 55 height 37
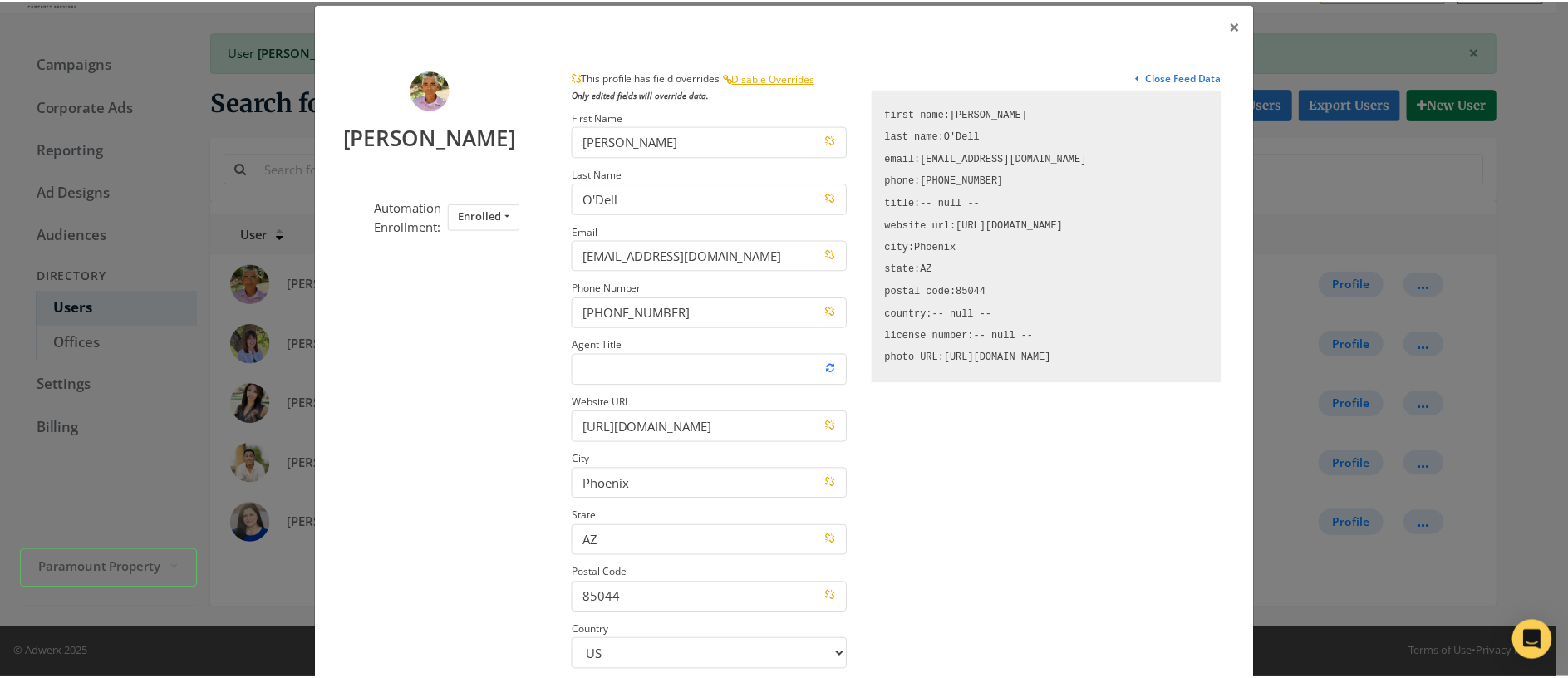
scroll to position [0, 0]
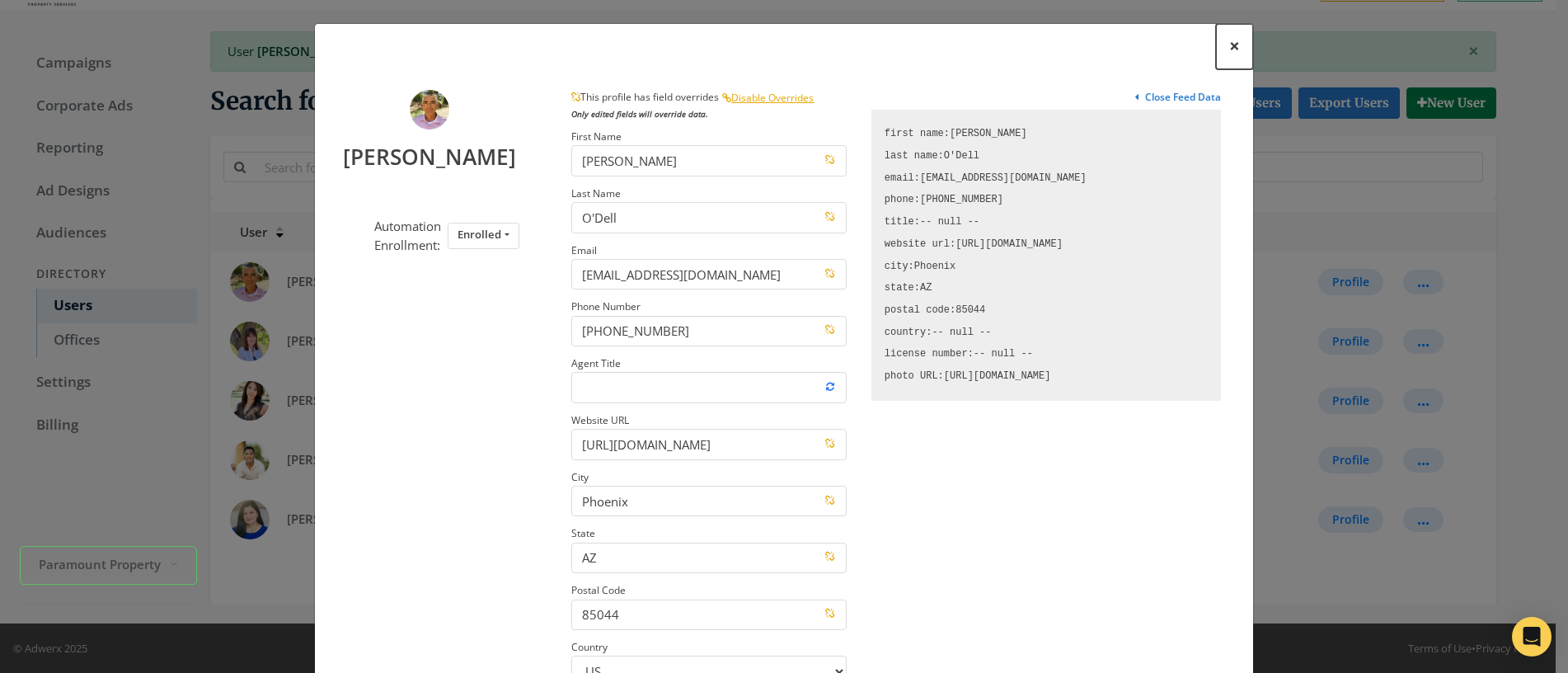
click at [1229, 47] on span "×" at bounding box center [1234, 46] width 11 height 26
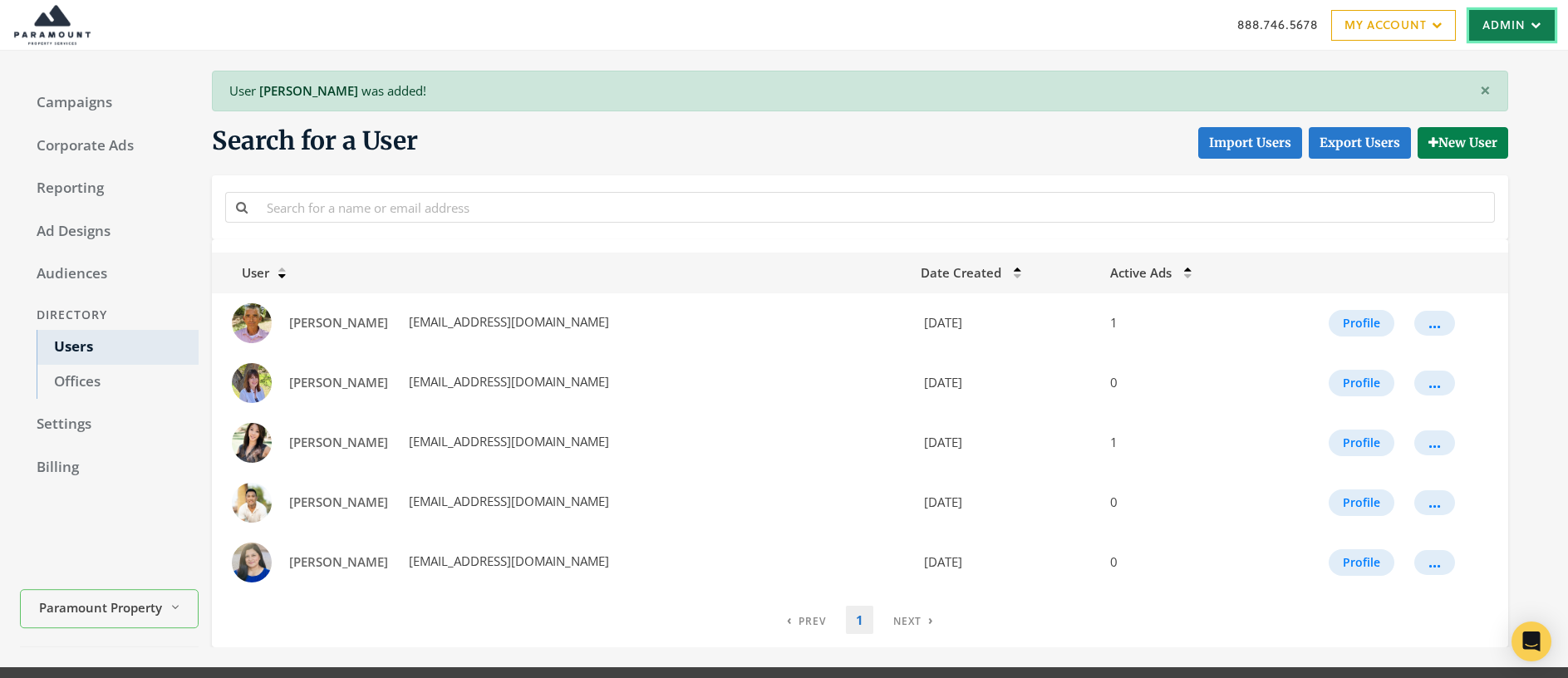
click at [1499, 28] on link "Admin" at bounding box center [1512, 25] width 86 height 31
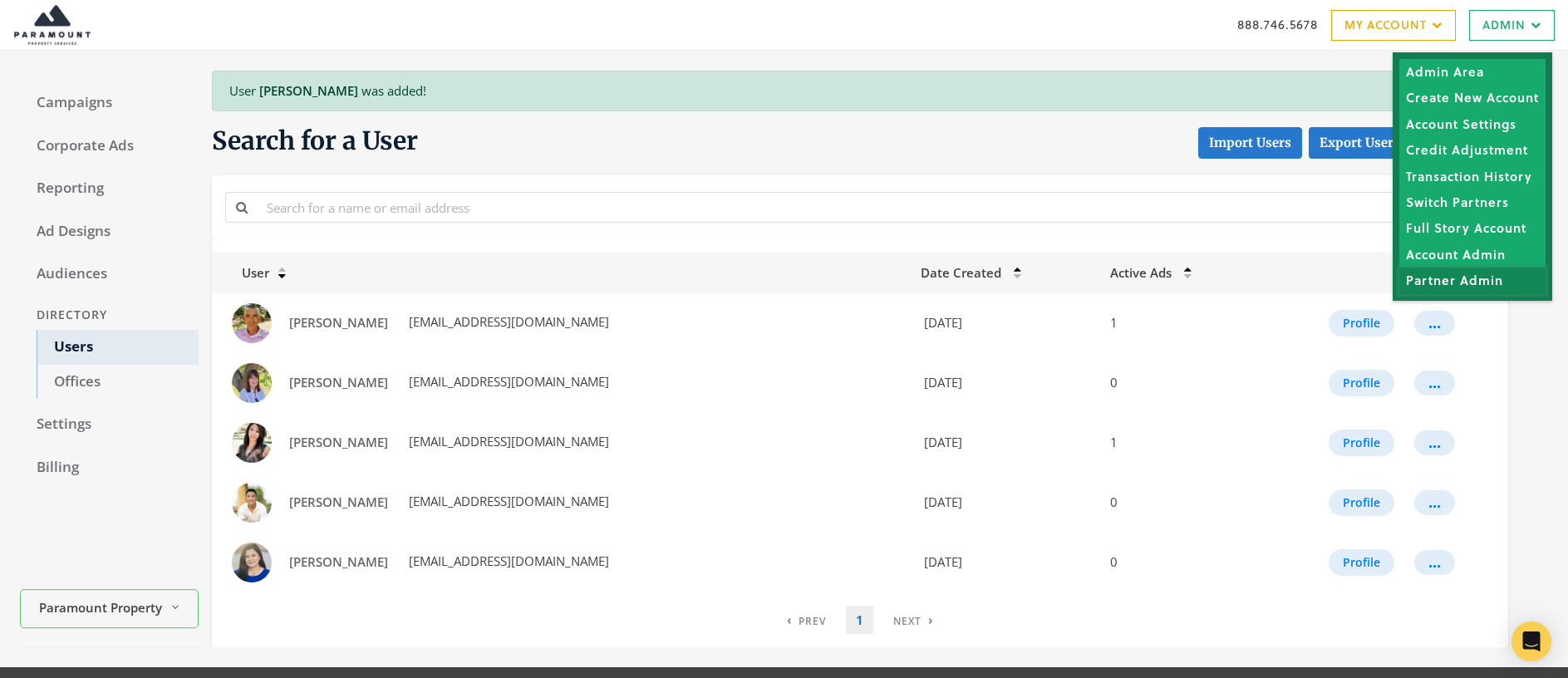
click at [1469, 287] on link "Partner Admin" at bounding box center [1472, 280] width 146 height 26
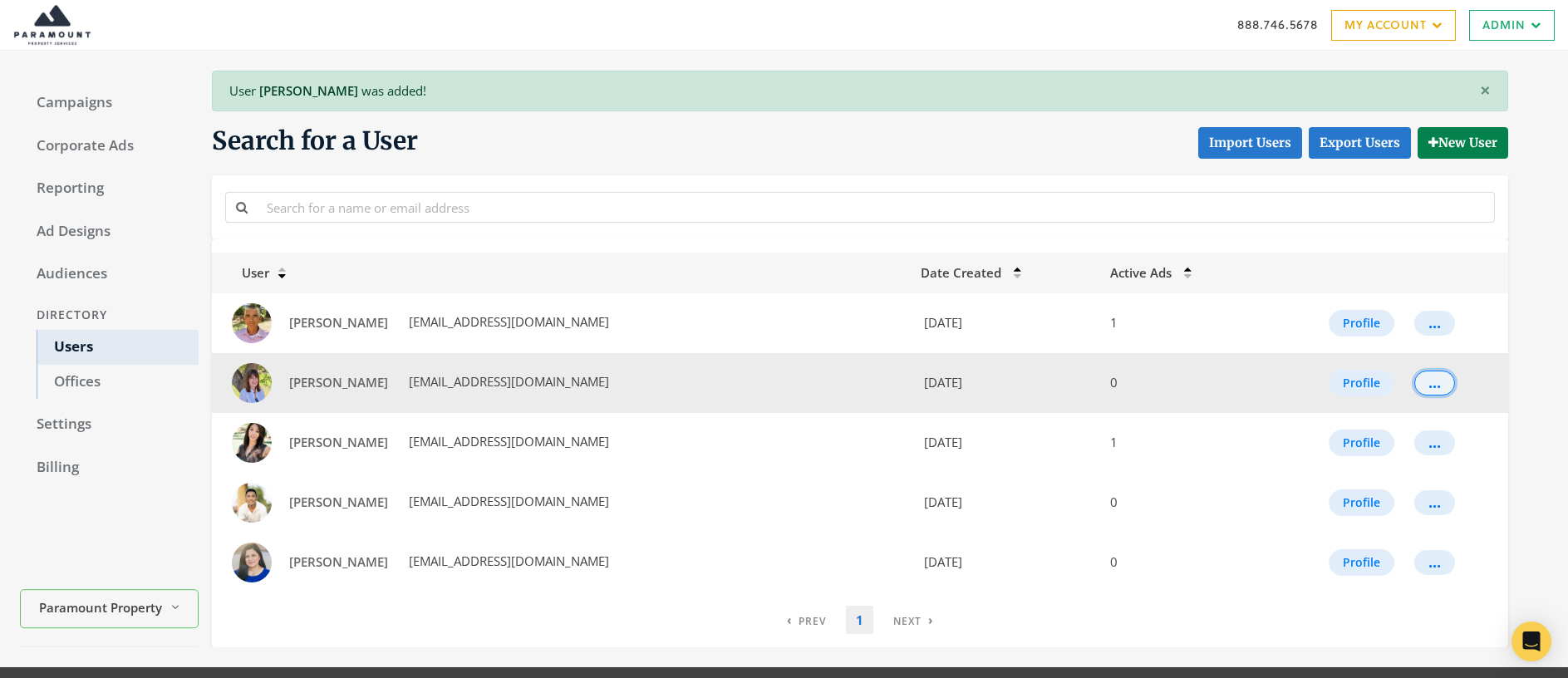
click at [1431, 384] on div "..." at bounding box center [1435, 383] width 13 height 2
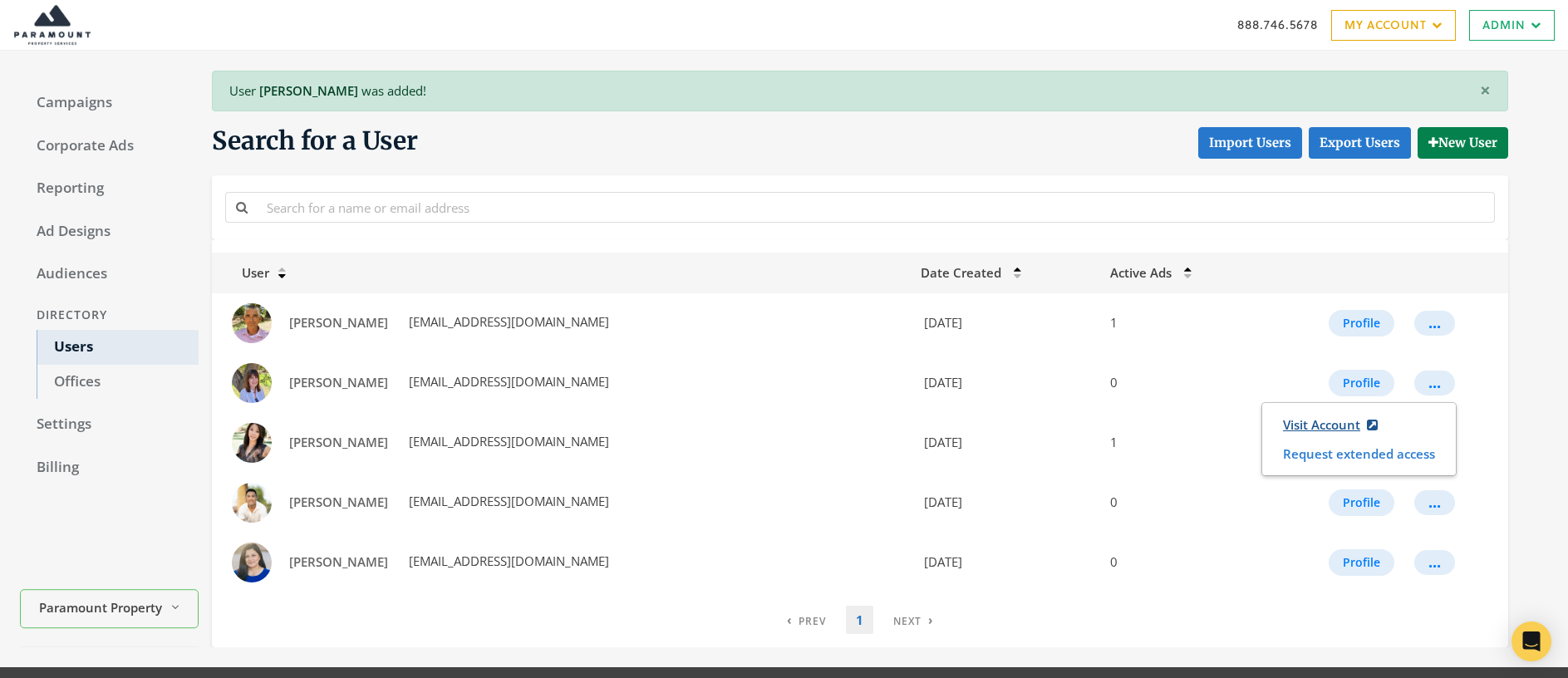
click at [1302, 427] on link "Visit Account" at bounding box center [1330, 425] width 116 height 31
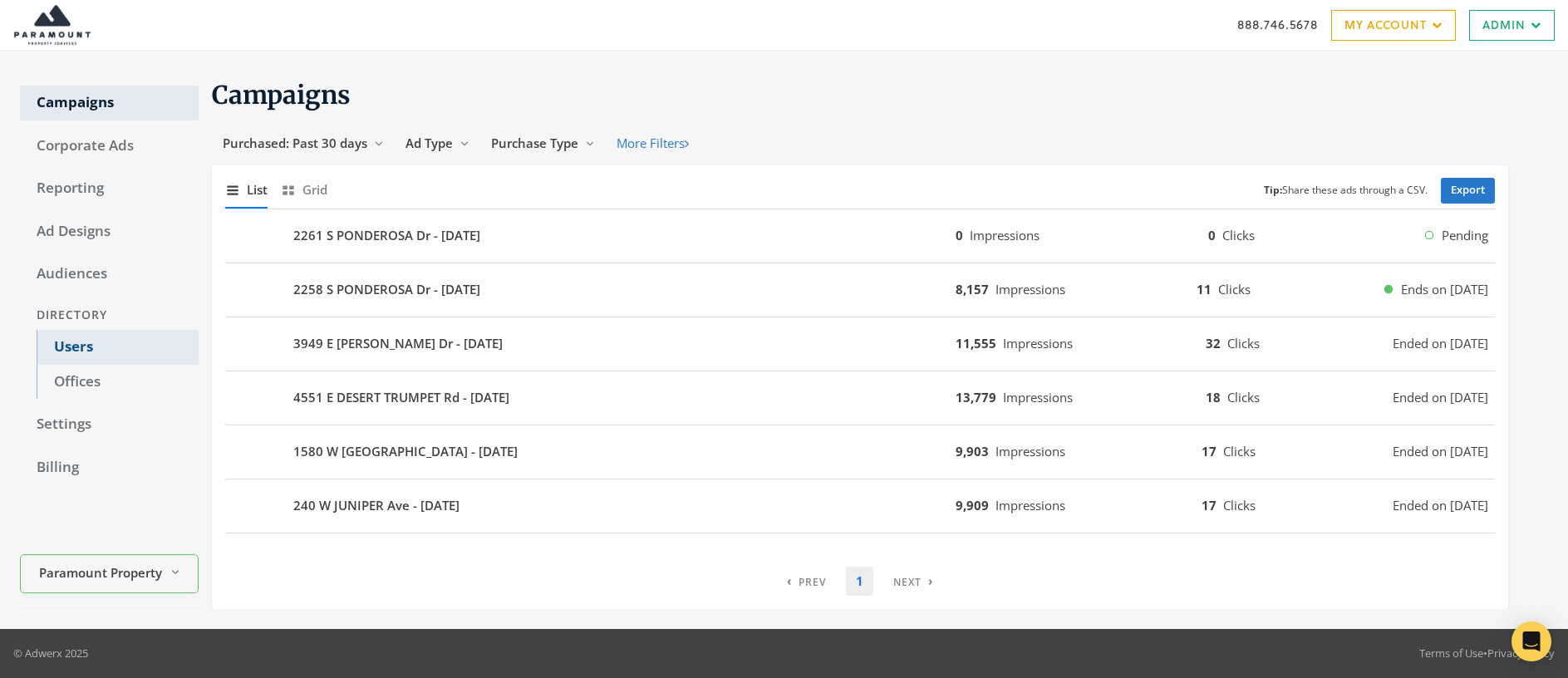
click at [90, 345] on link "Users" at bounding box center [118, 347] width 162 height 35
